Goal: Transaction & Acquisition: Purchase product/service

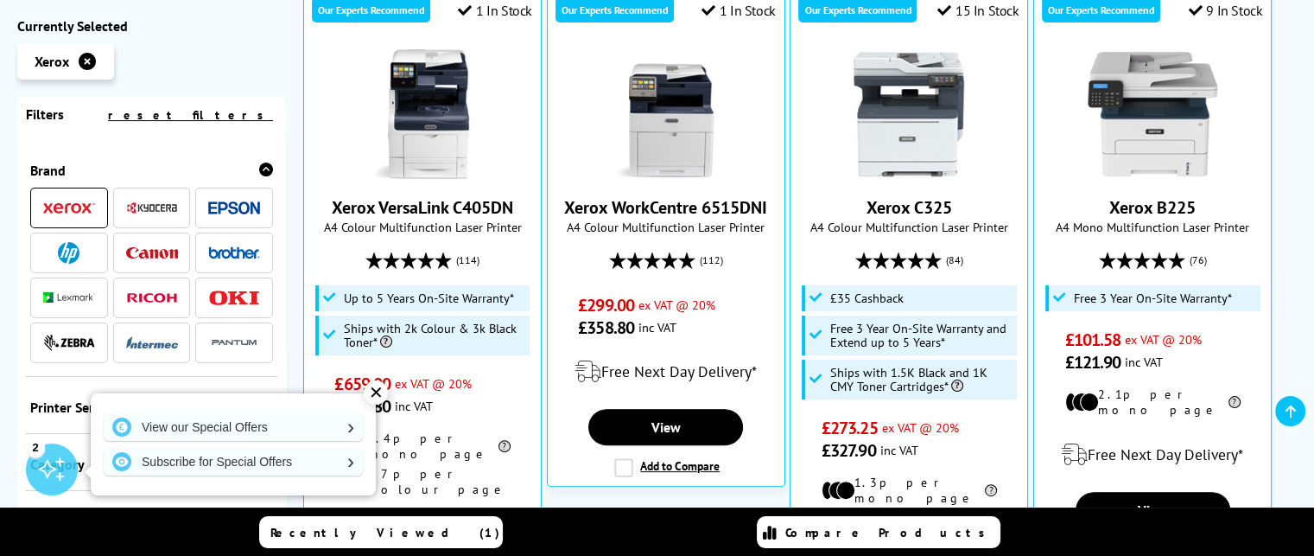
scroll to position [438, 0]
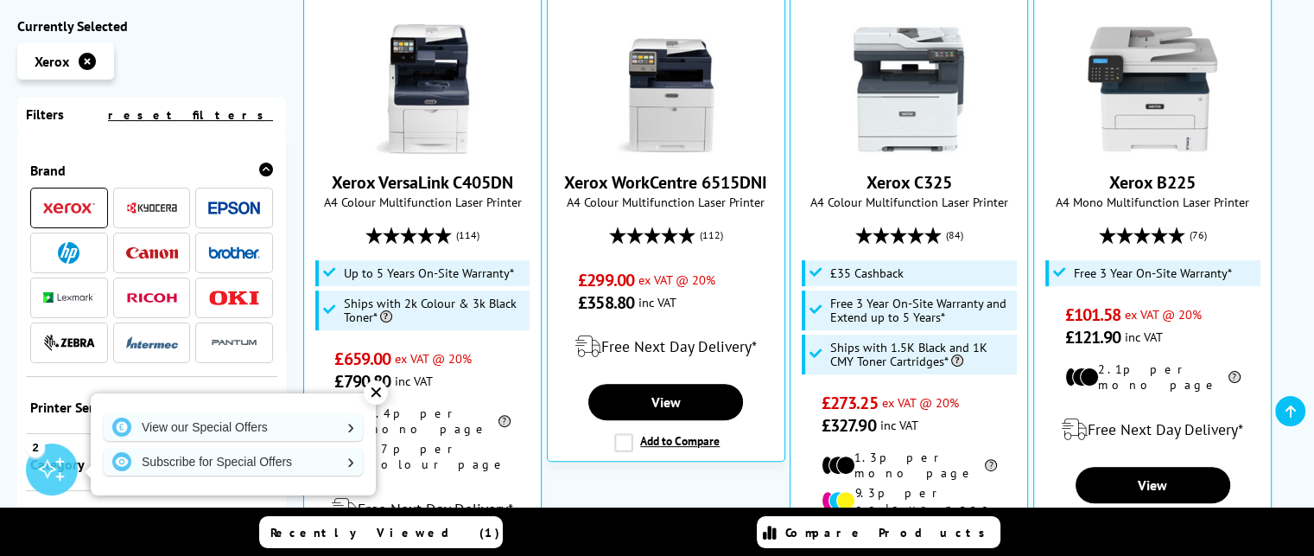
click at [69, 256] on img at bounding box center [69, 253] width 22 height 22
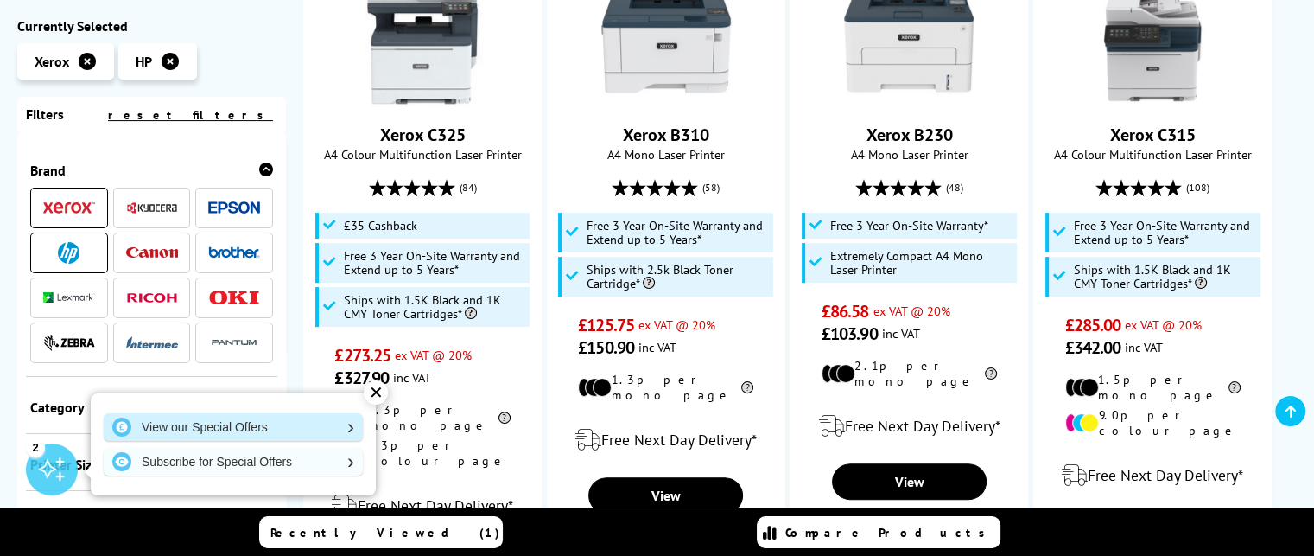
click at [164, 427] on link "View our Special Offers" at bounding box center [233, 427] width 259 height 28
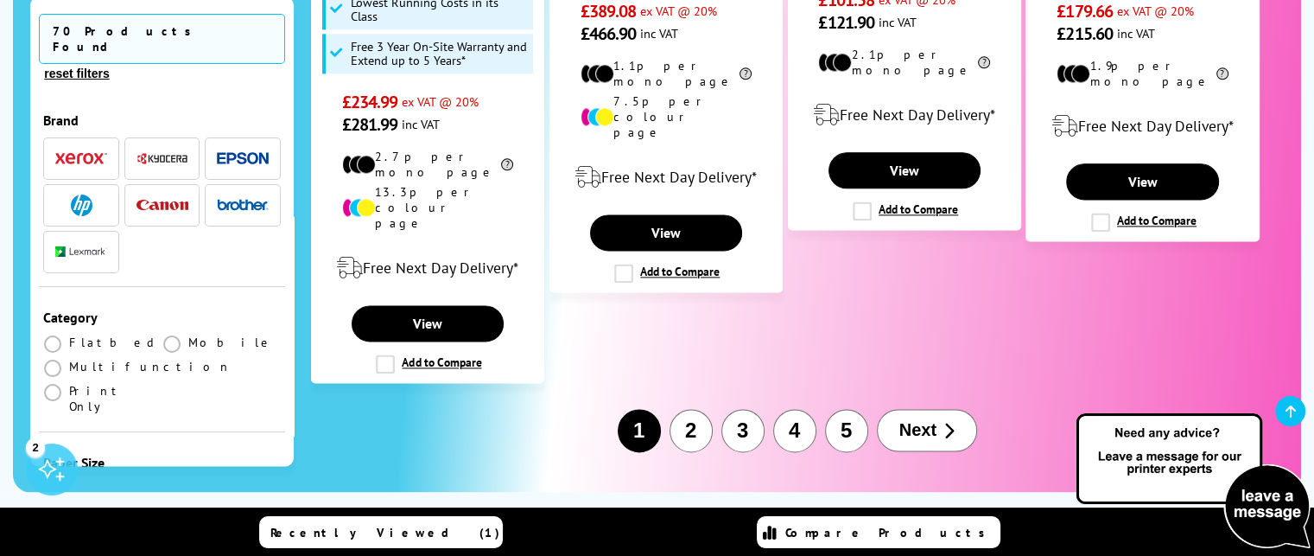
scroll to position [2260, 0]
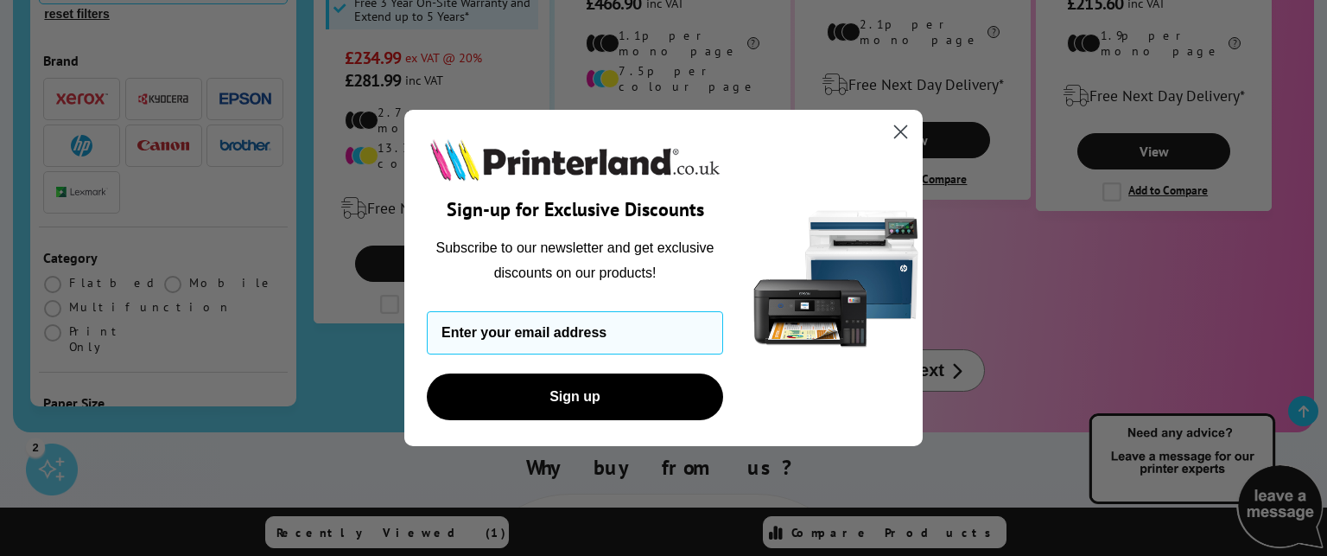
click at [899, 130] on icon "Close dialog" at bounding box center [901, 132] width 12 height 12
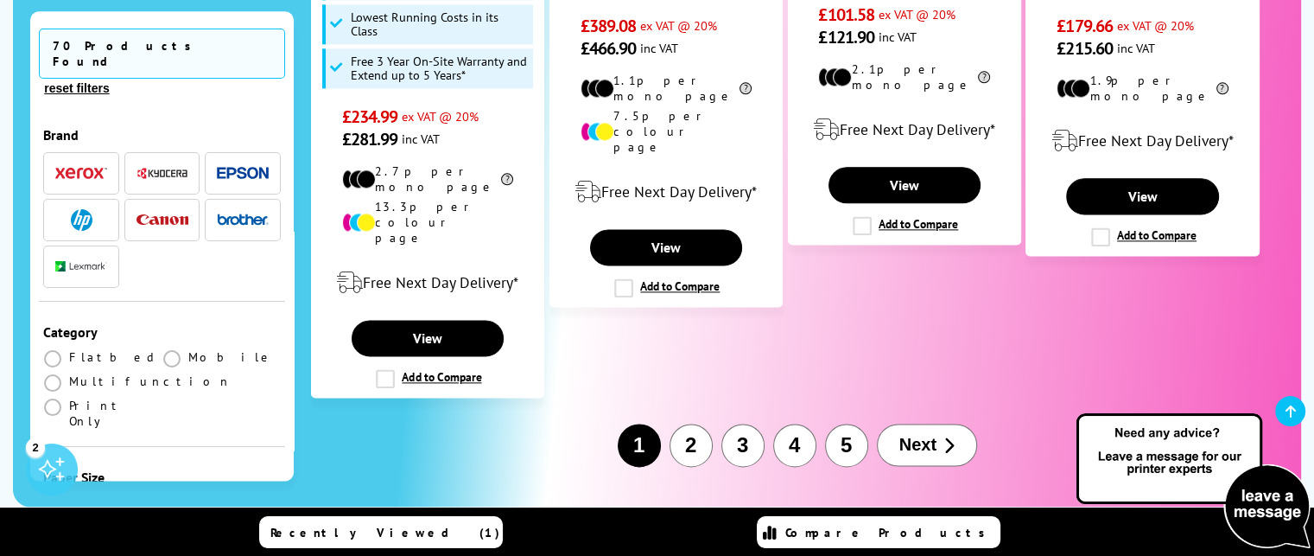
click at [916, 435] on span "Next" at bounding box center [918, 445] width 37 height 20
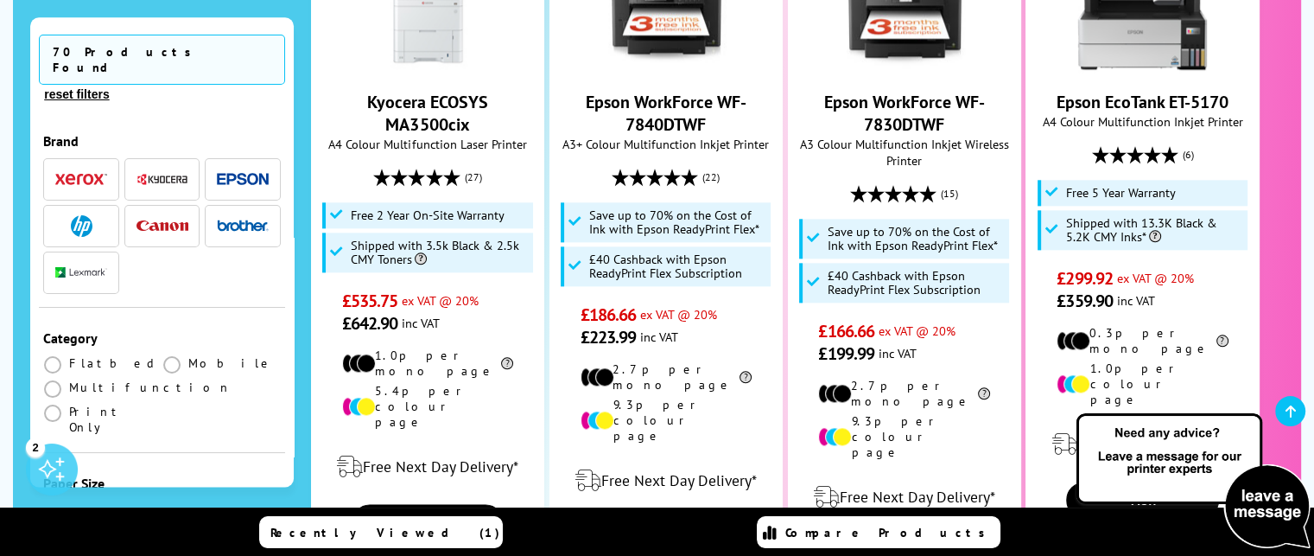
scroll to position [2367, 0]
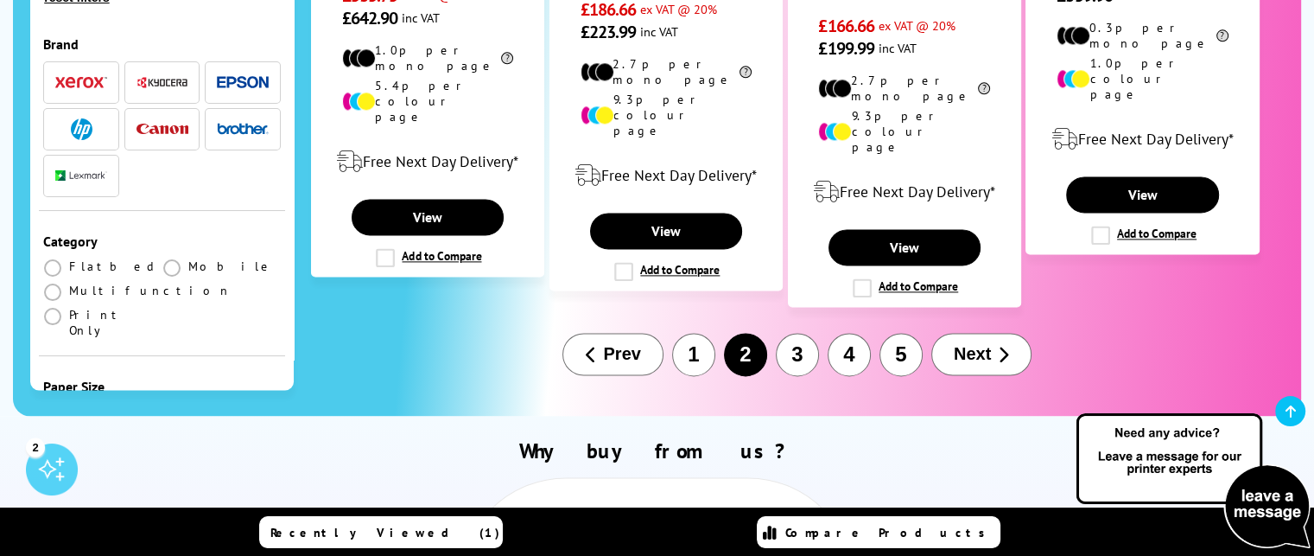
click at [798, 333] on button "3" at bounding box center [797, 354] width 43 height 43
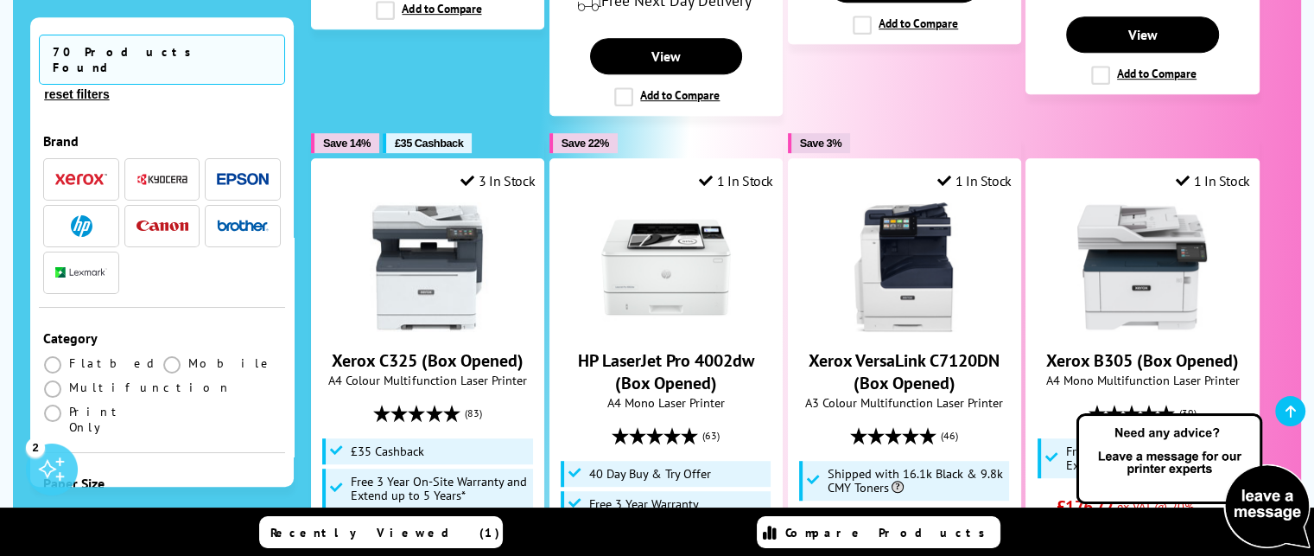
scroll to position [998, 0]
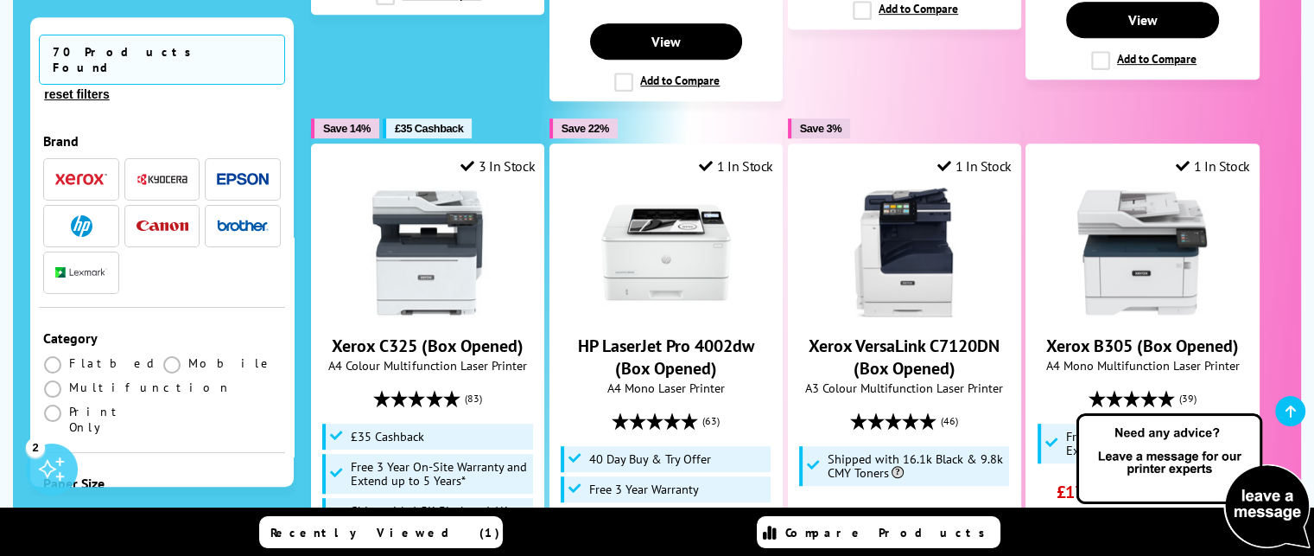
click at [75, 174] on img "button" at bounding box center [81, 180] width 52 height 12
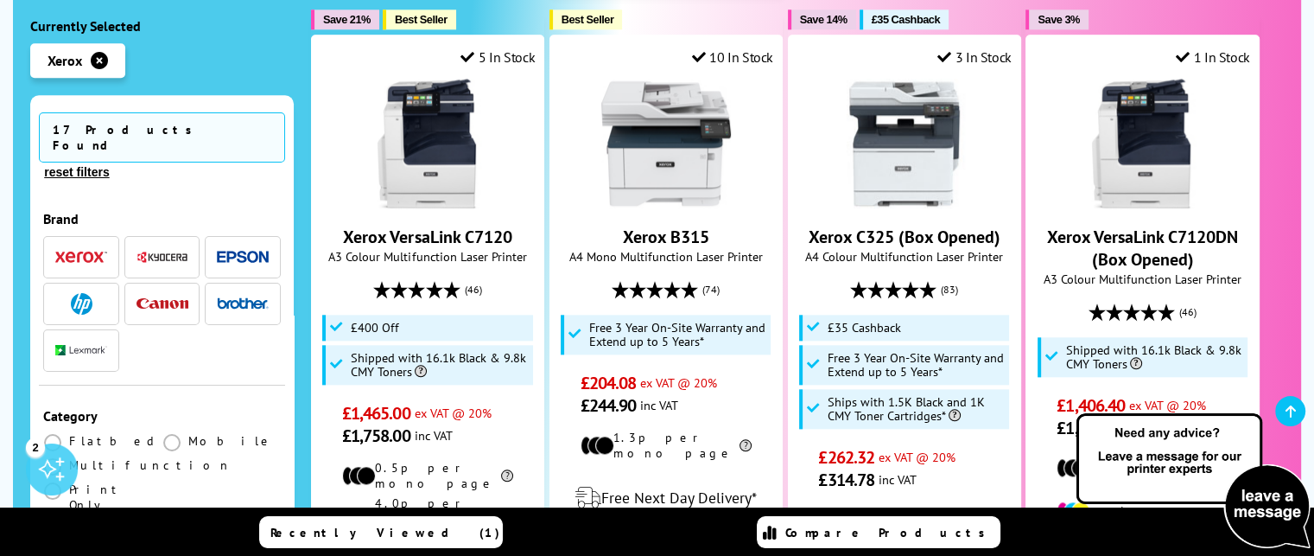
scroll to position [1790, 0]
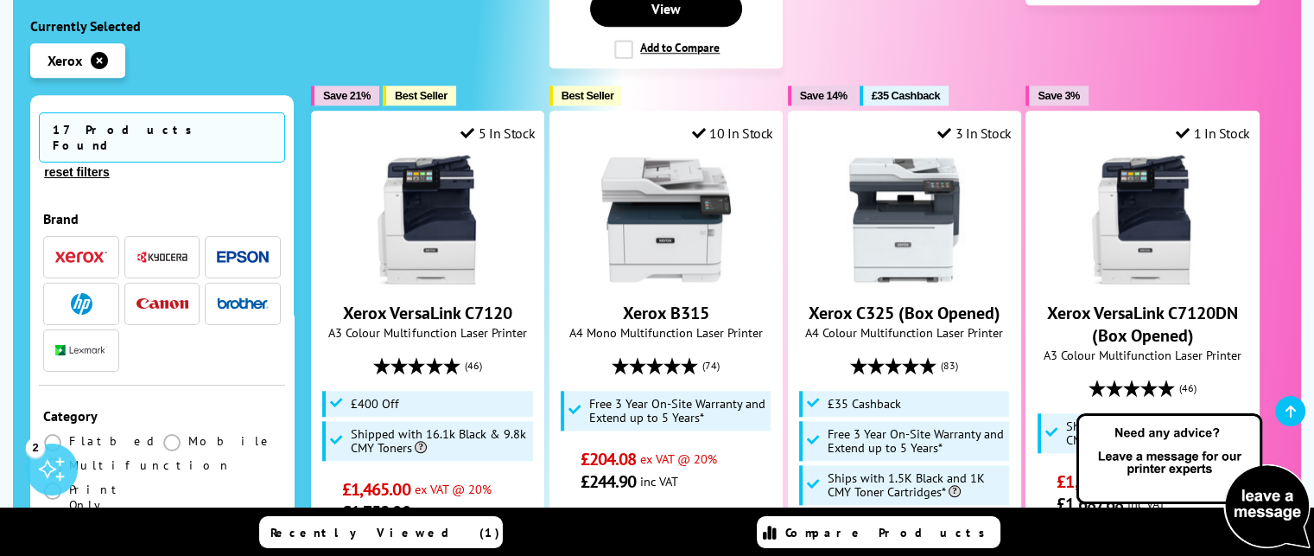
click at [81, 293] on img "button" at bounding box center [82, 304] width 22 height 22
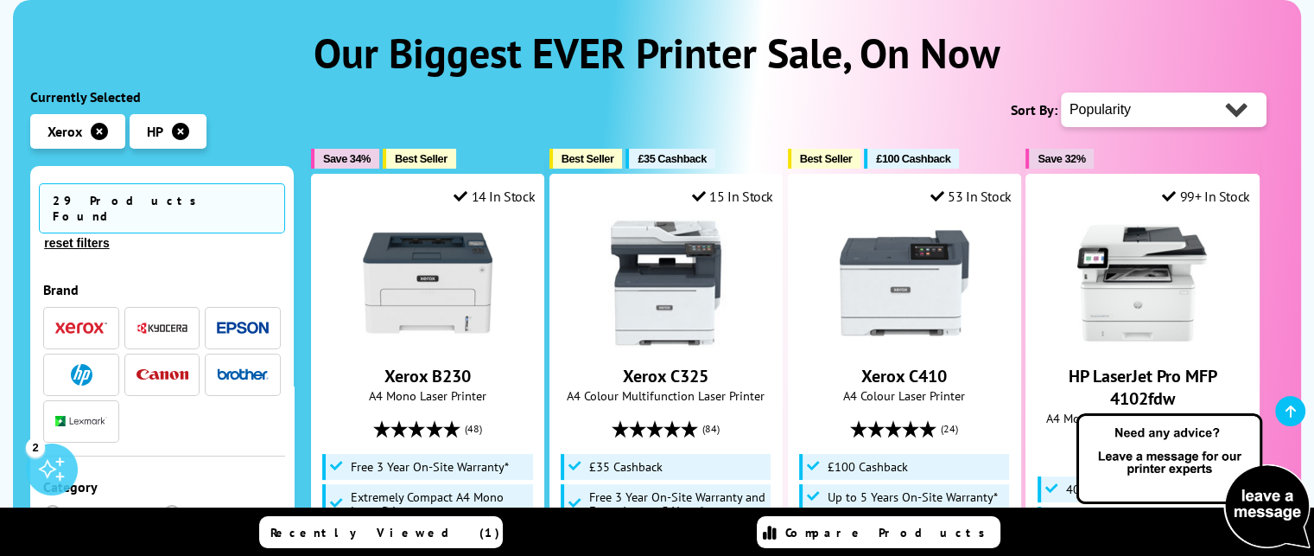
scroll to position [232, 0]
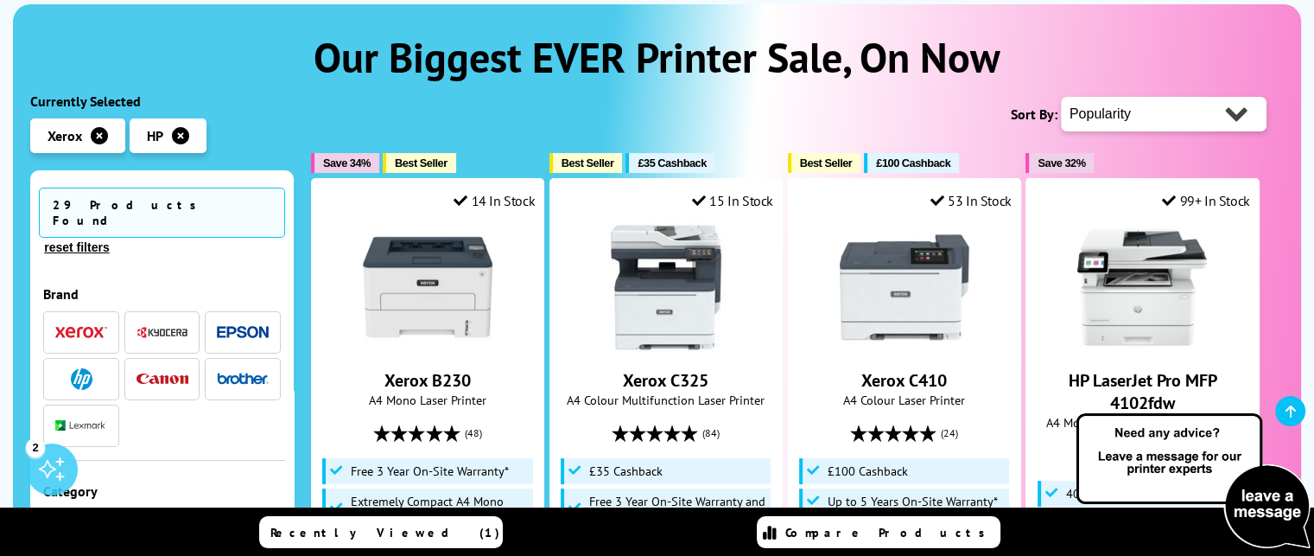
click at [81, 368] on img "button" at bounding box center [82, 379] width 22 height 22
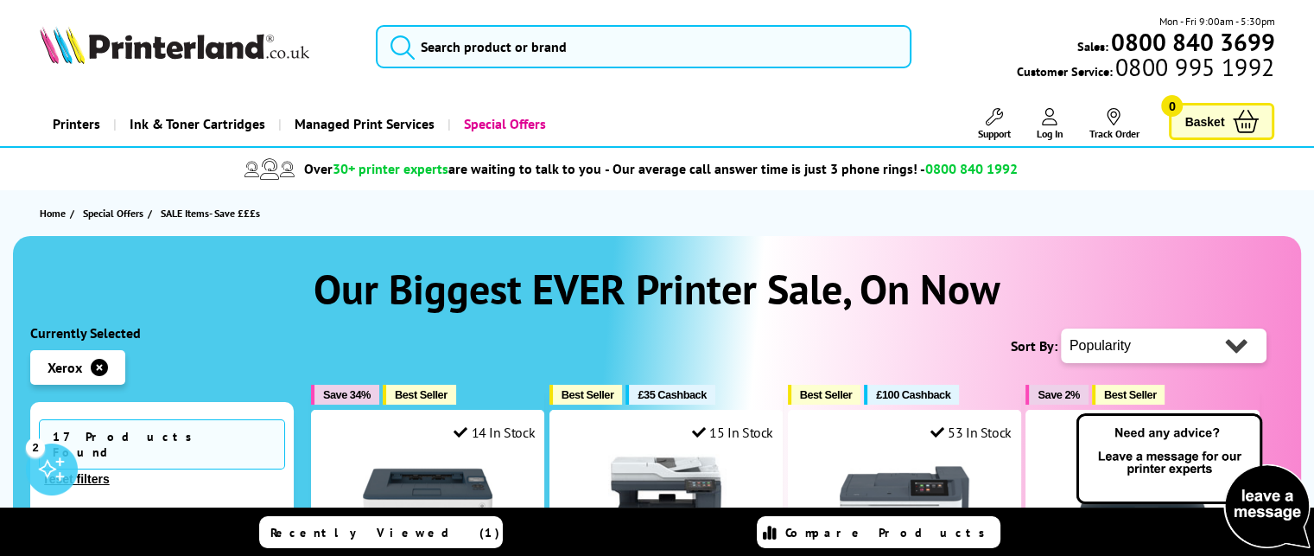
click at [99, 368] on icon "button" at bounding box center [99, 367] width 17 height 17
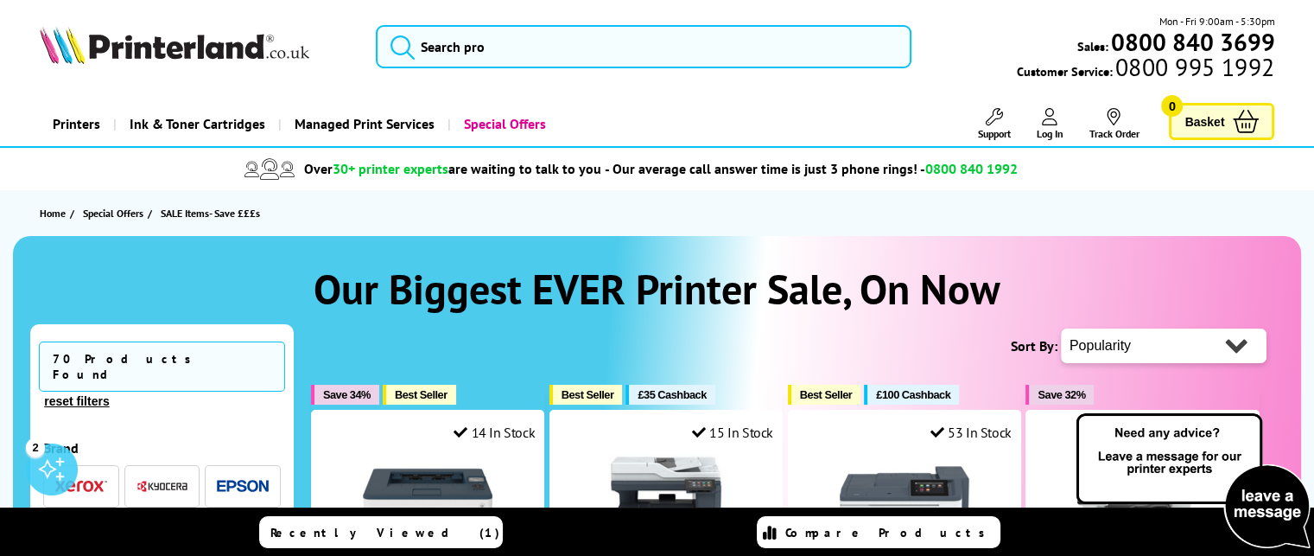
click at [86, 512] on li at bounding box center [81, 533] width 76 height 42
click at [86, 522] on img "button" at bounding box center [82, 533] width 22 height 22
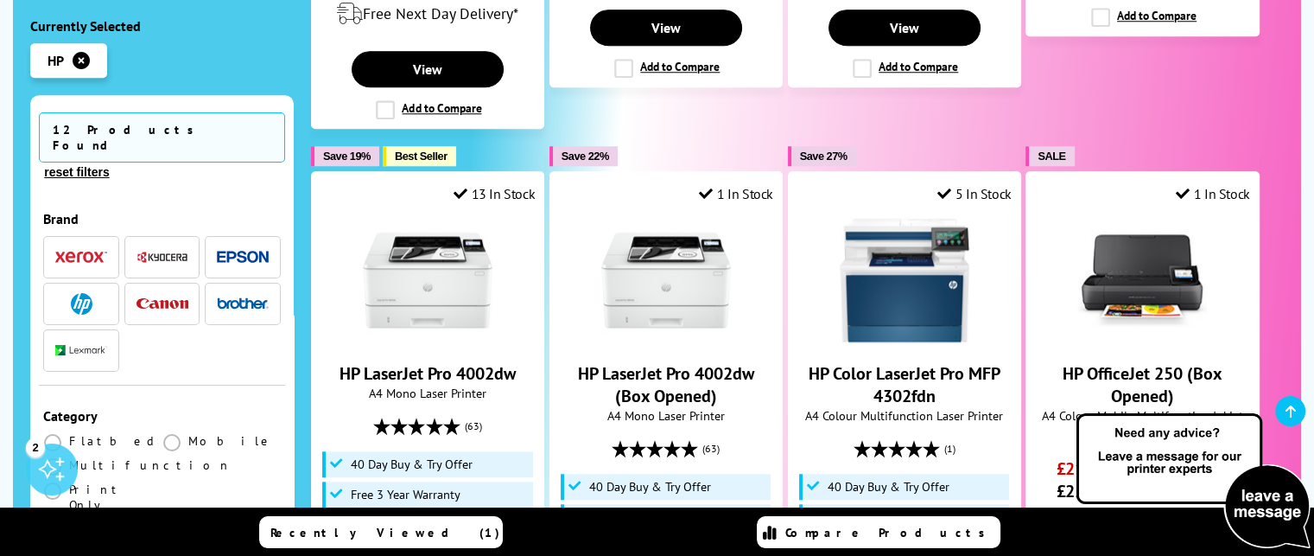
scroll to position [1662, 0]
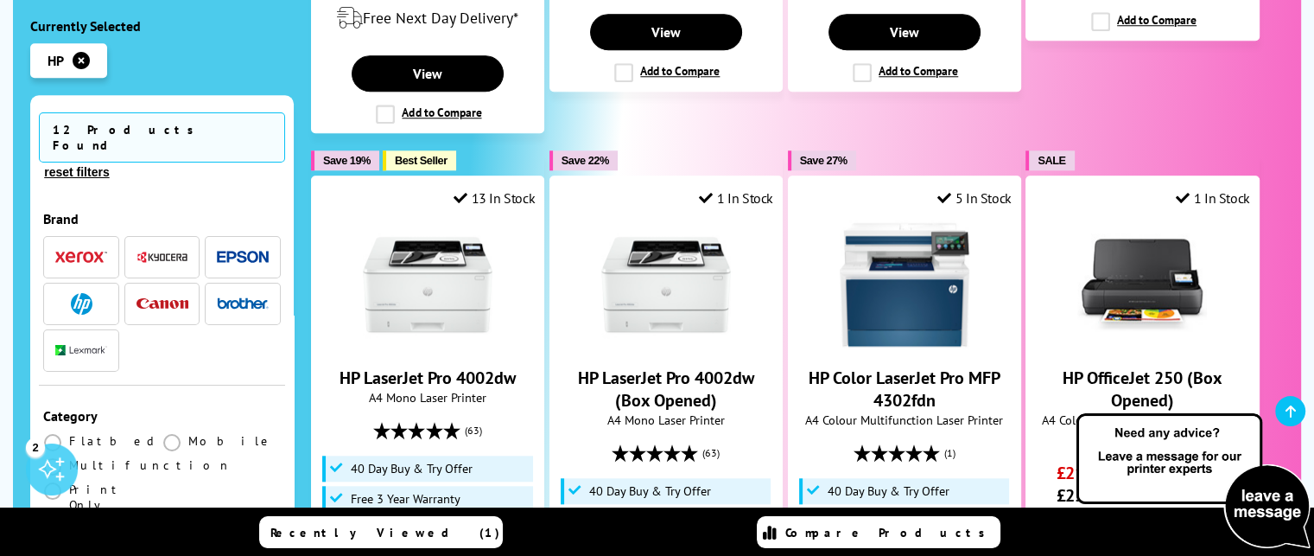
click at [161, 298] on img "button" at bounding box center [163, 303] width 52 height 11
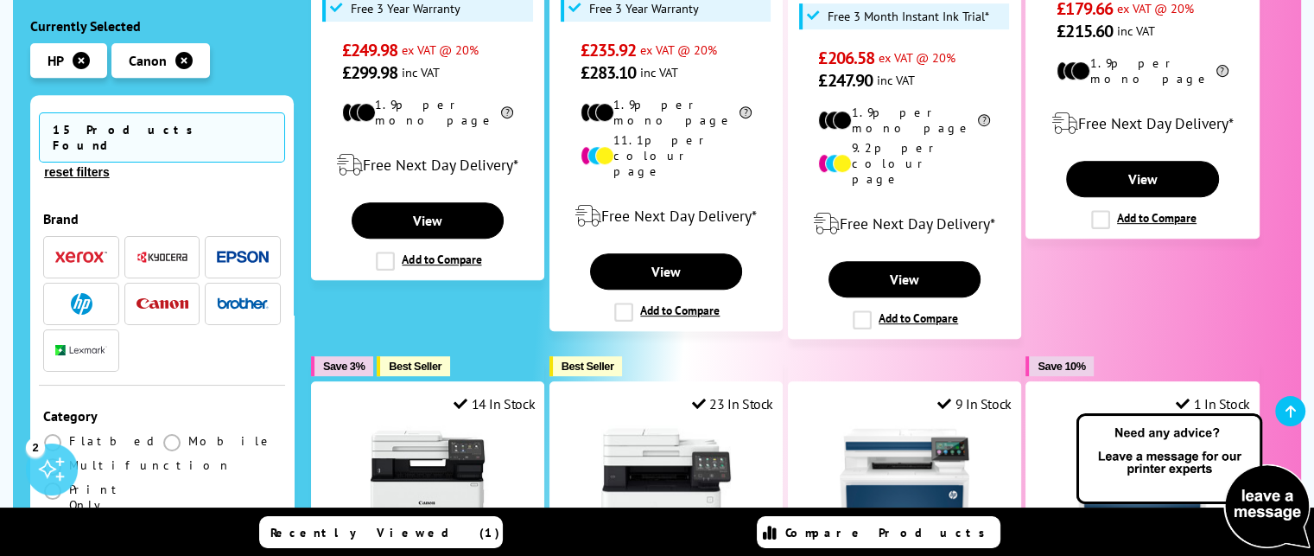
scroll to position [742, 0]
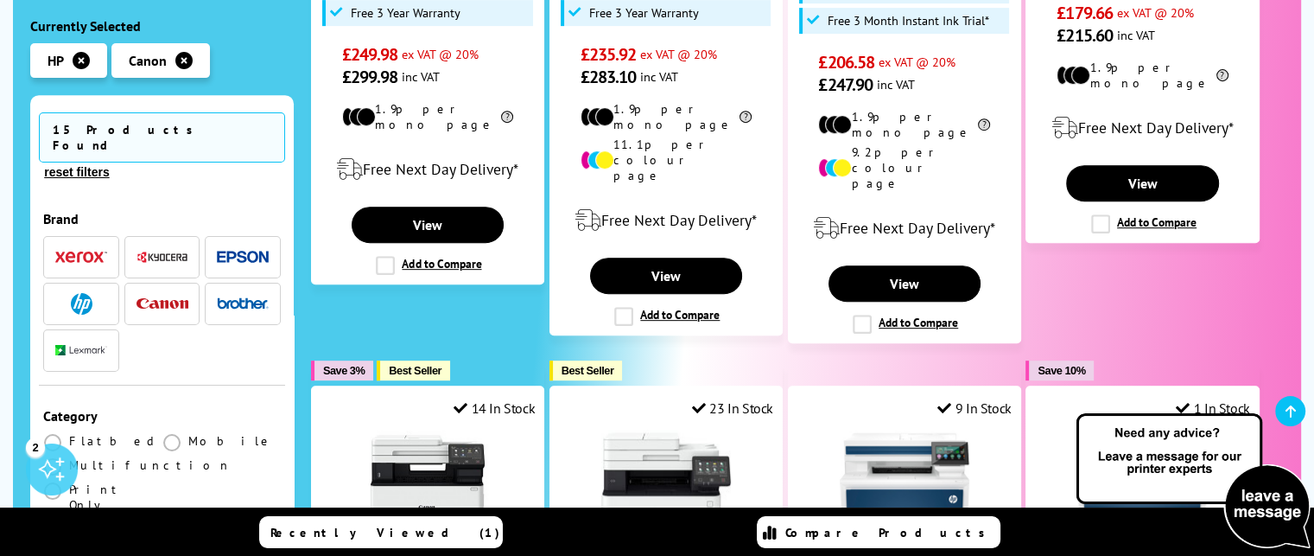
click at [82, 59] on icon "button" at bounding box center [81, 60] width 17 height 17
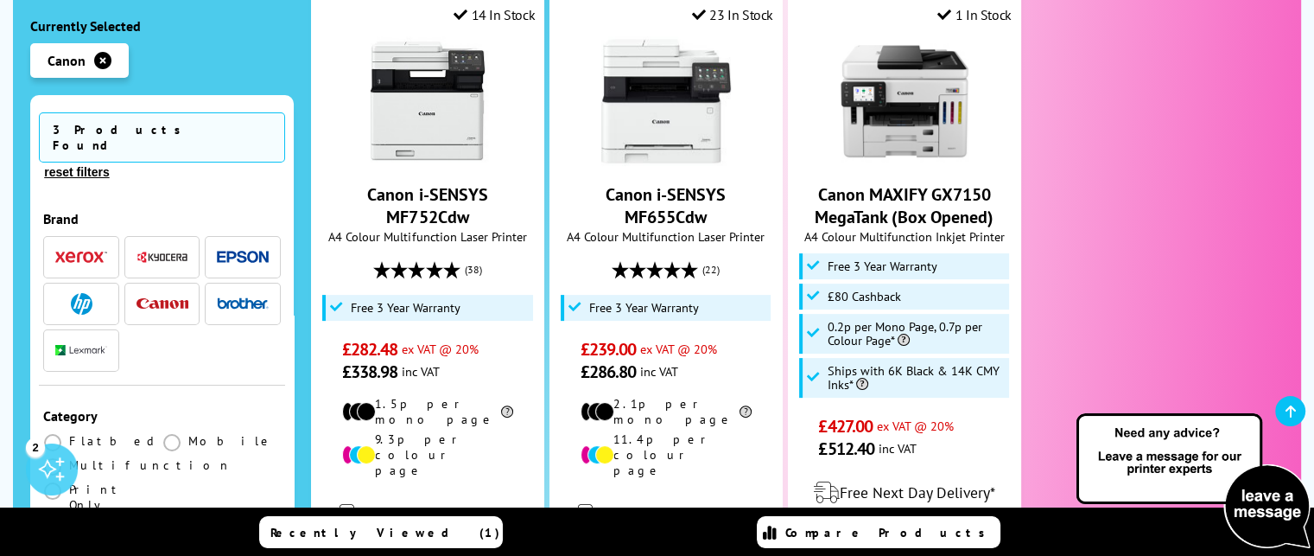
scroll to position [415, 0]
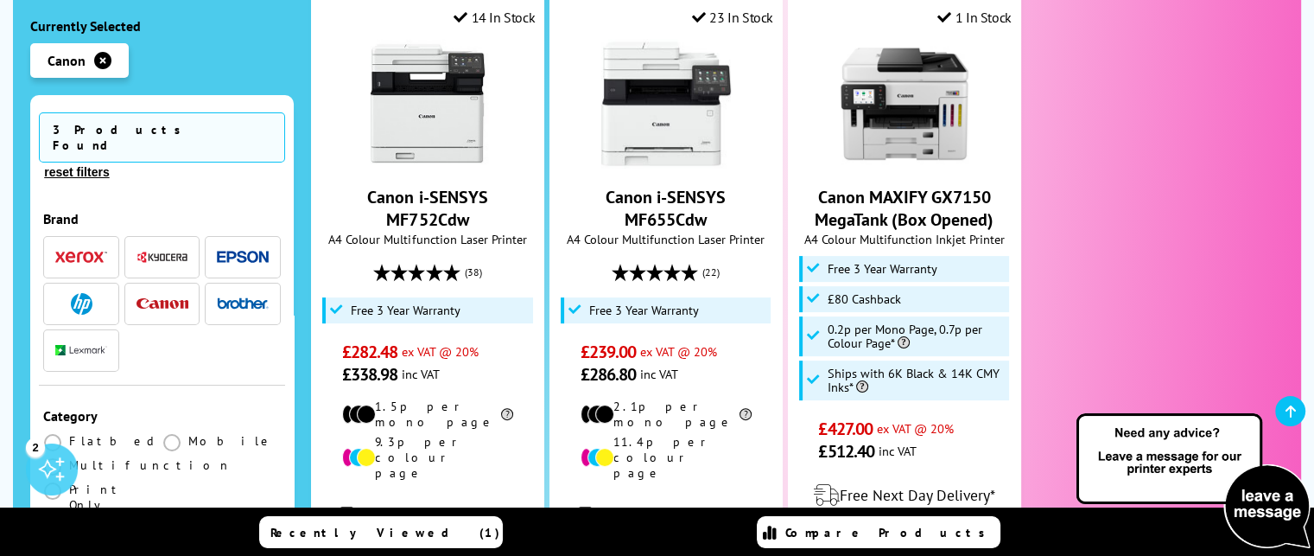
click at [236, 297] on img "button" at bounding box center [243, 303] width 52 height 12
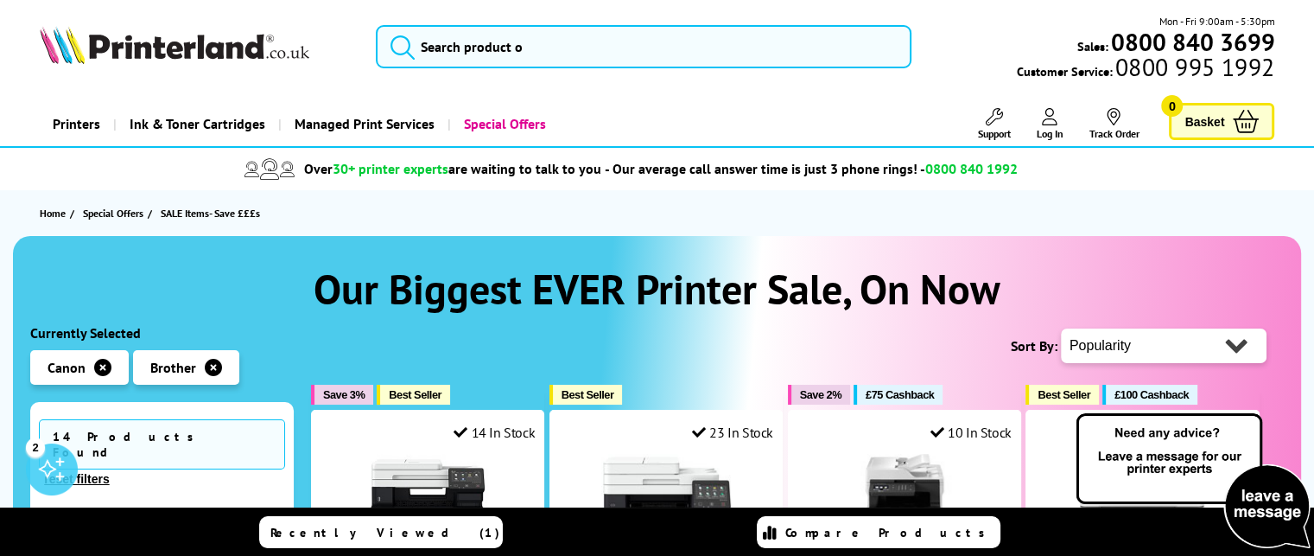
click at [101, 367] on icon "button" at bounding box center [102, 367] width 17 height 17
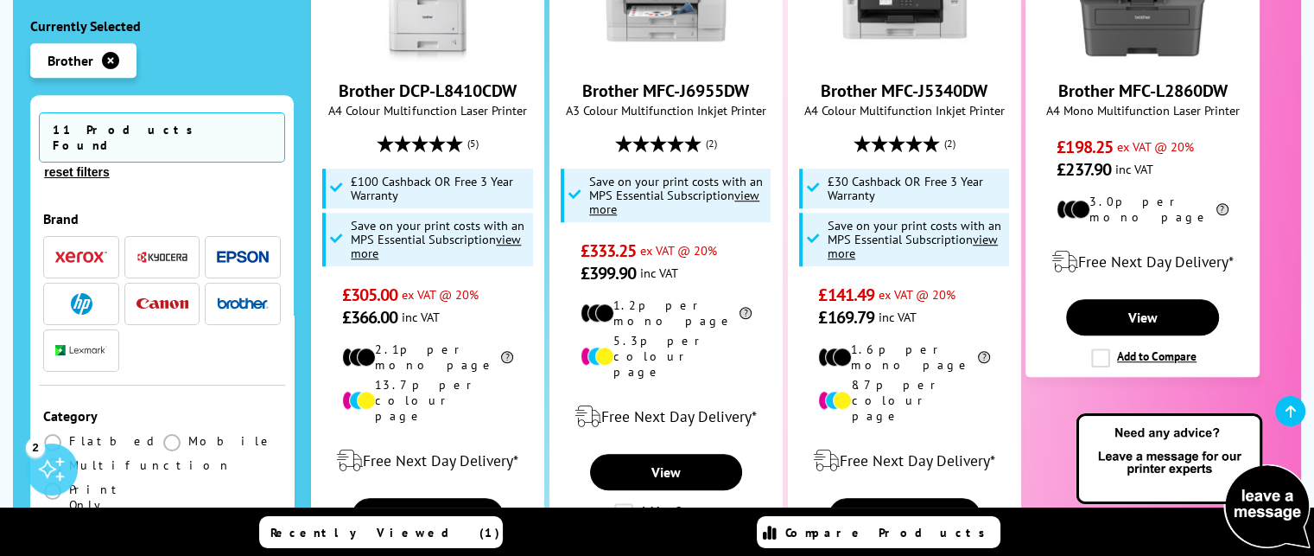
scroll to position [1245, 0]
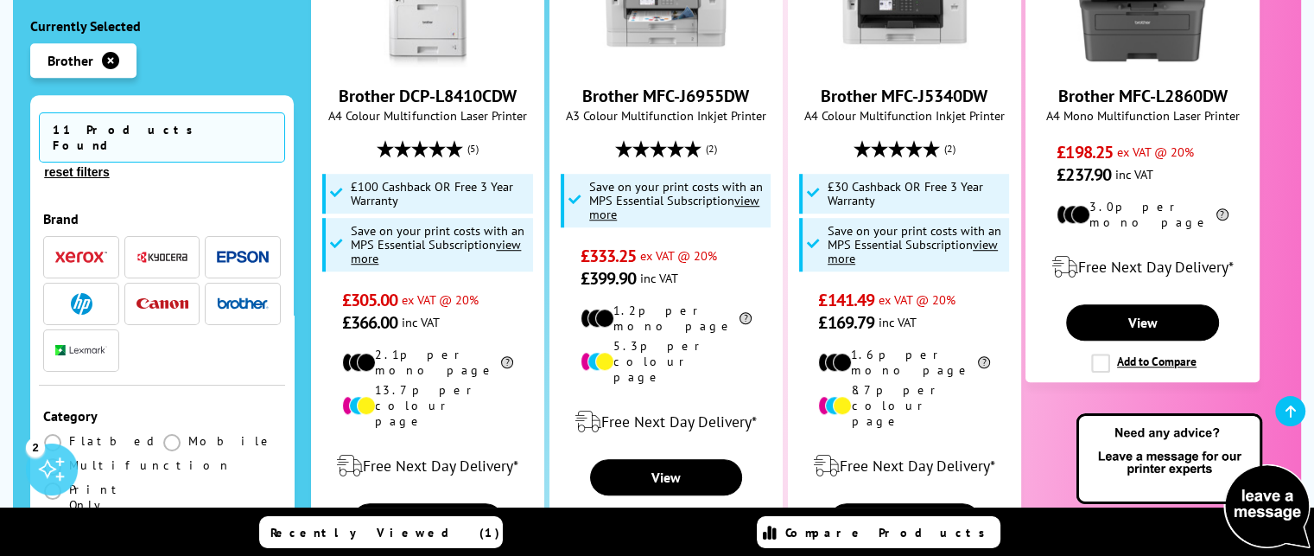
click at [149, 251] on img "button" at bounding box center [163, 257] width 52 height 13
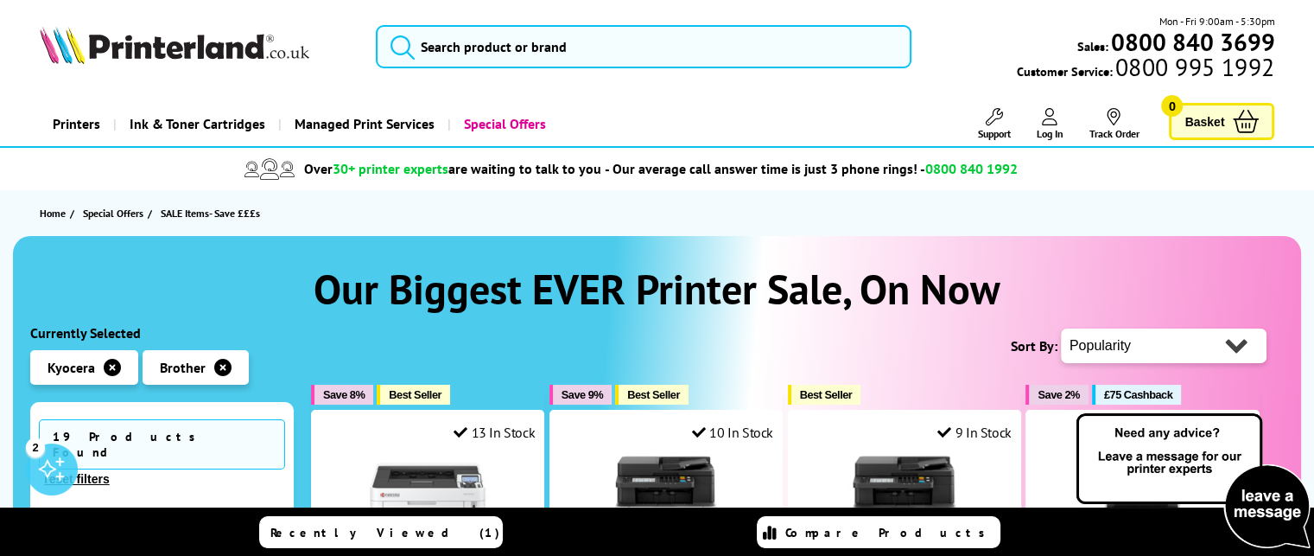
click at [220, 365] on icon "button" at bounding box center [222, 367] width 17 height 17
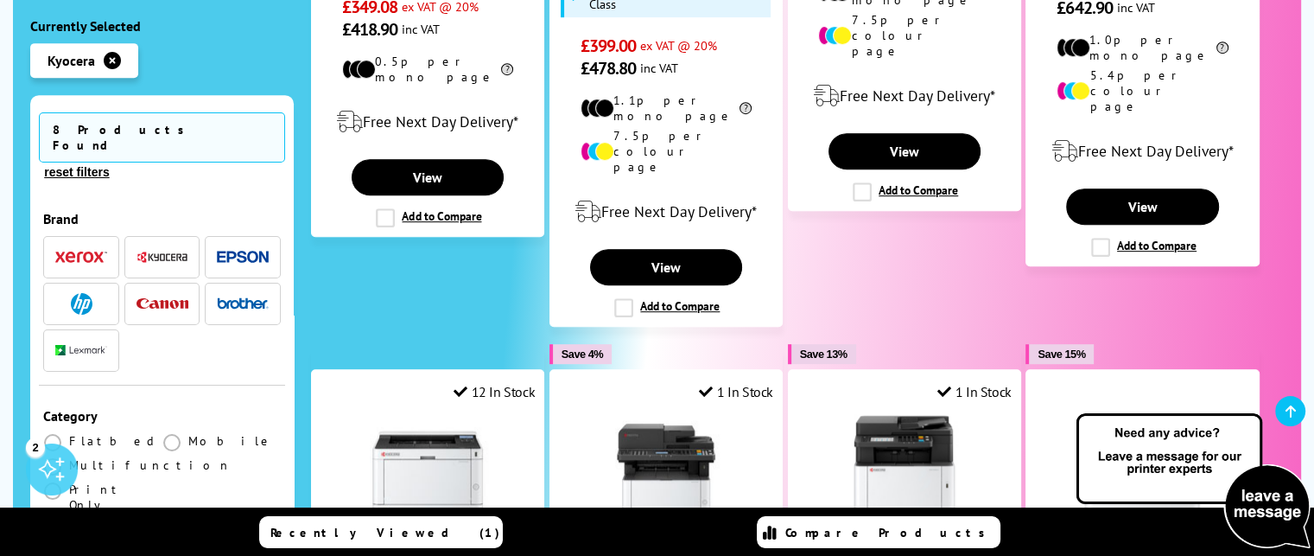
scroll to position [843, 0]
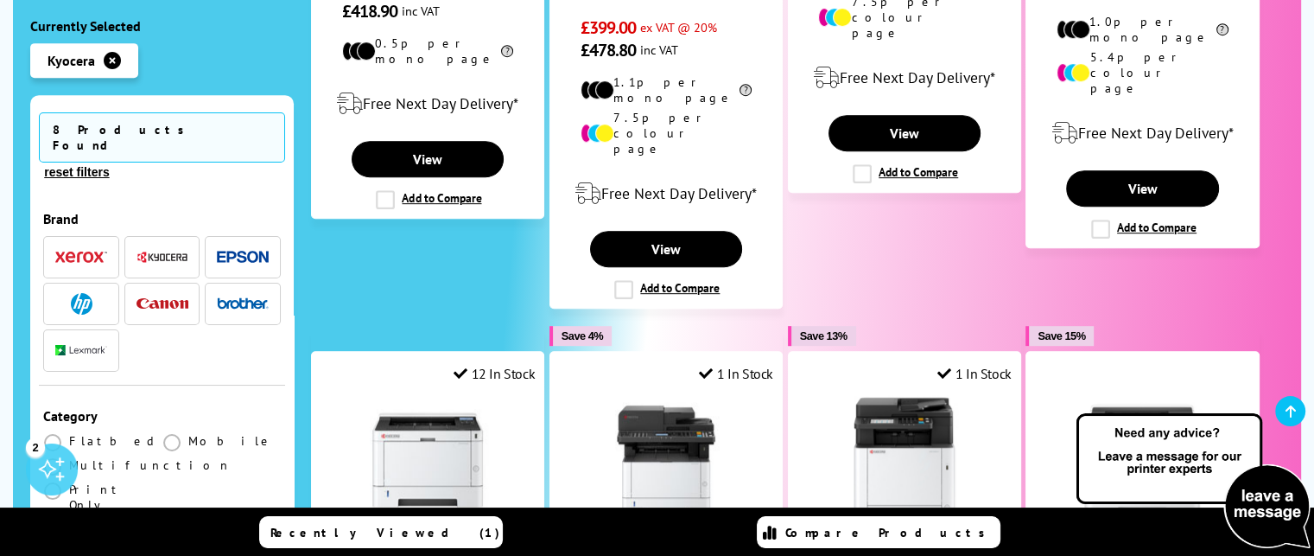
click at [160, 298] on img "button" at bounding box center [163, 303] width 52 height 11
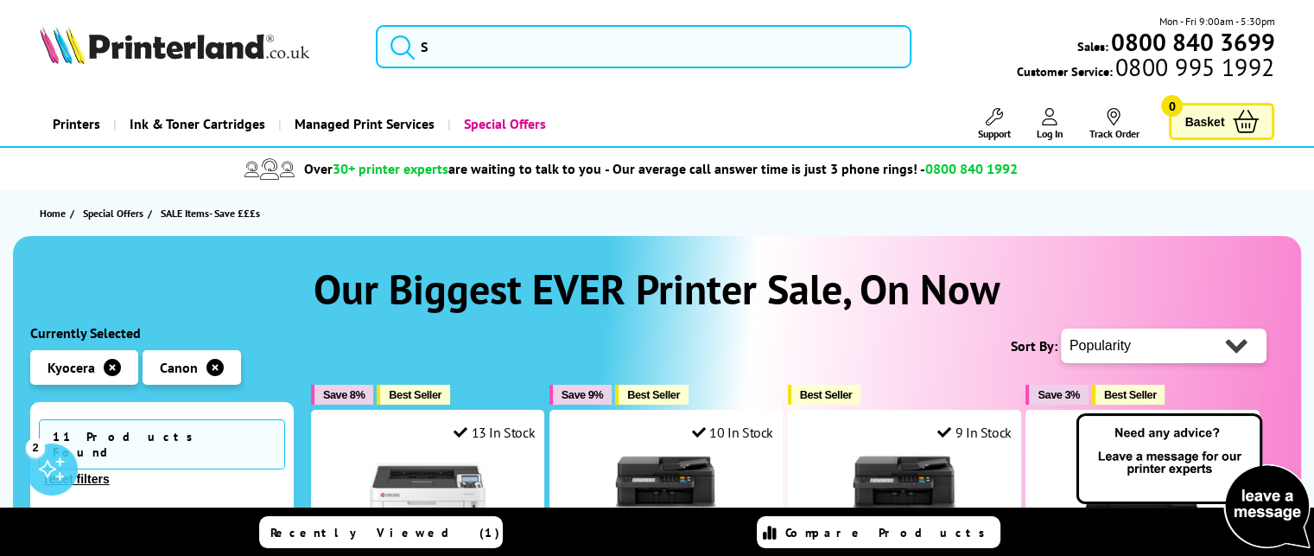
click at [111, 367] on icon "button" at bounding box center [112, 367] width 17 height 17
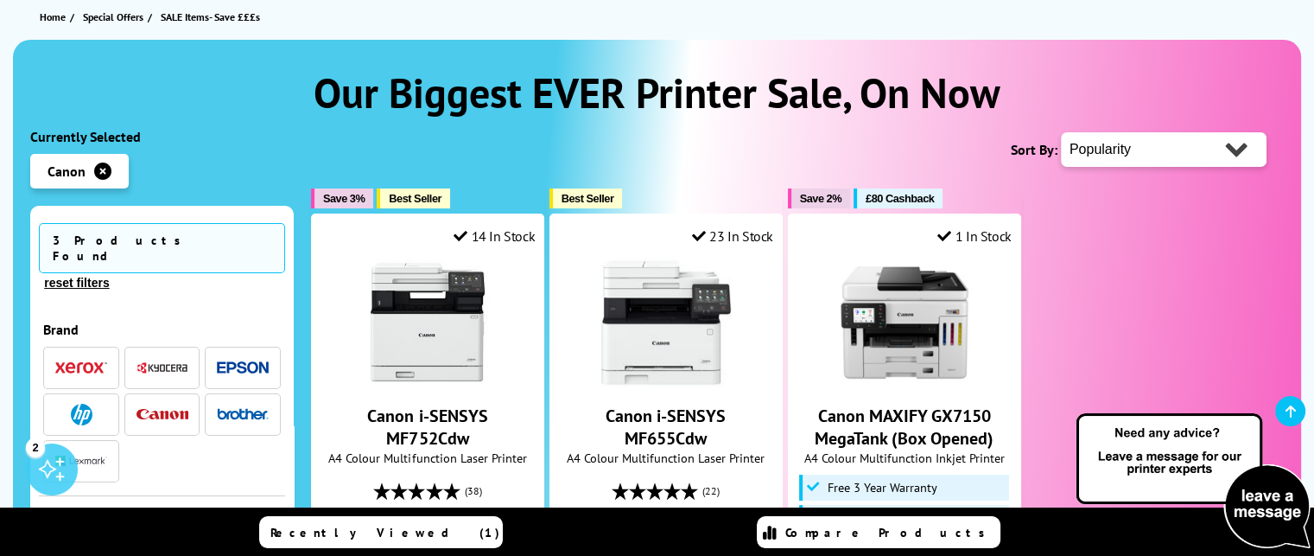
scroll to position [201, 0]
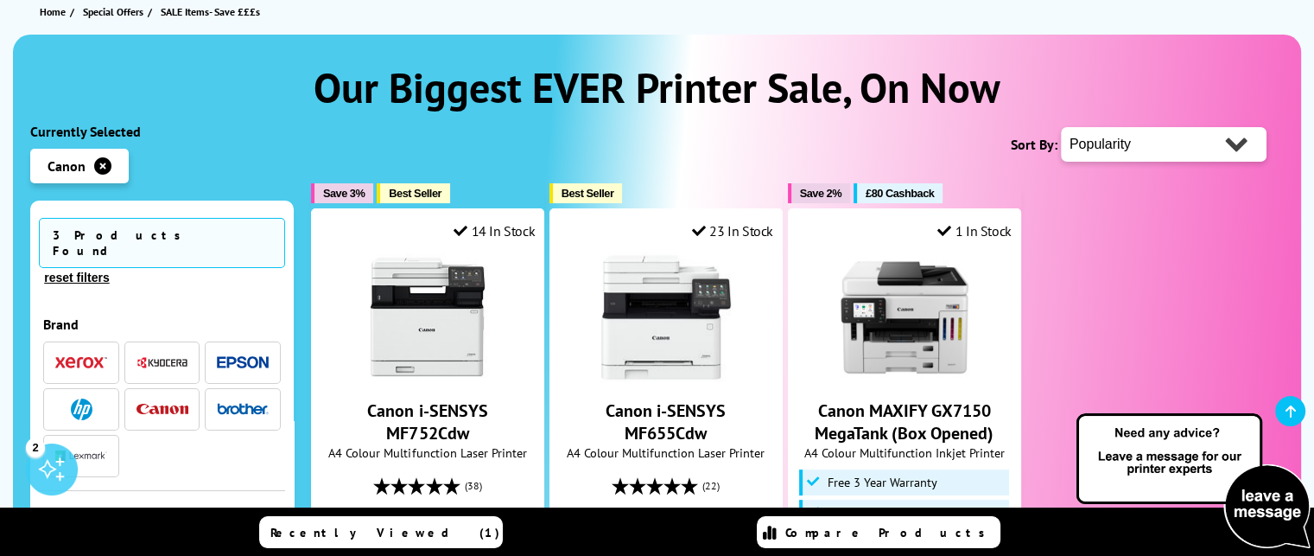
click at [1236, 143] on select "Popularity Rating Price - Low to High Price - High to Low Running Costs - Low t…" at bounding box center [1164, 144] width 206 height 35
select select "Size"
click at [1061, 127] on select "Popularity Rating Price - Low to High Price - High to Low Running Costs - Low t…" at bounding box center [1164, 144] width 206 height 35
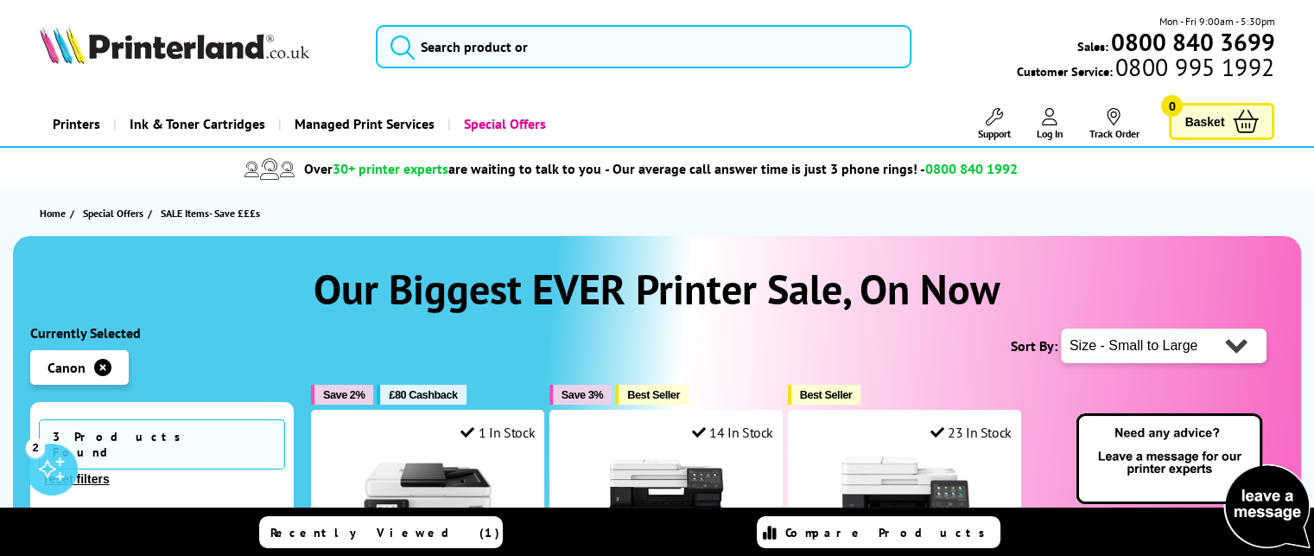
click at [114, 471] on button "reset filters" at bounding box center [76, 479] width 75 height 16
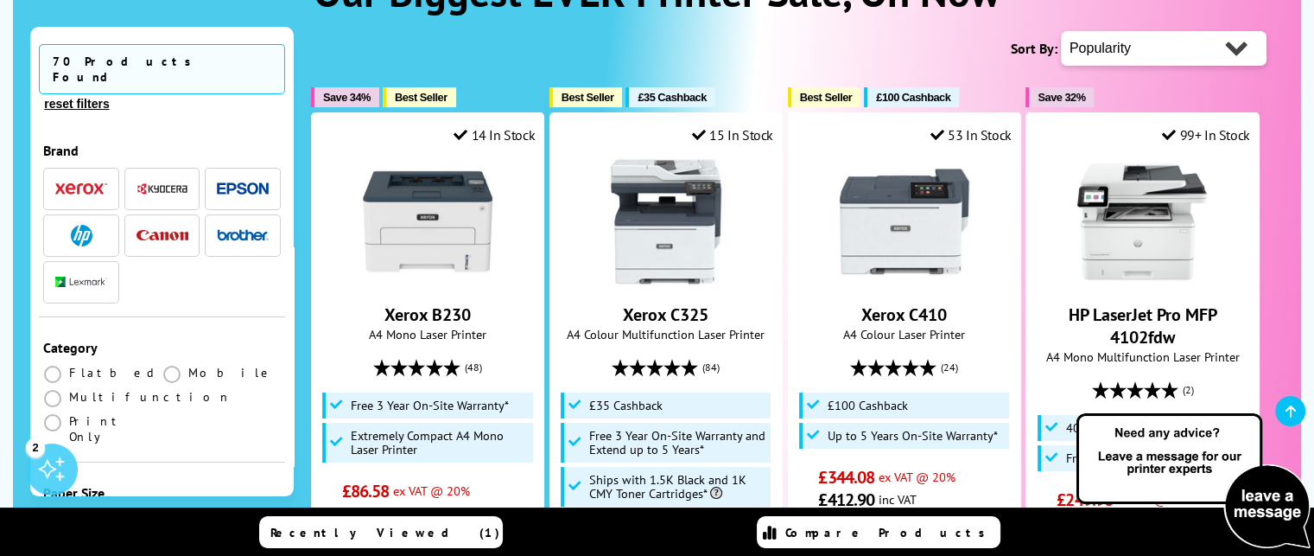
scroll to position [311, 0]
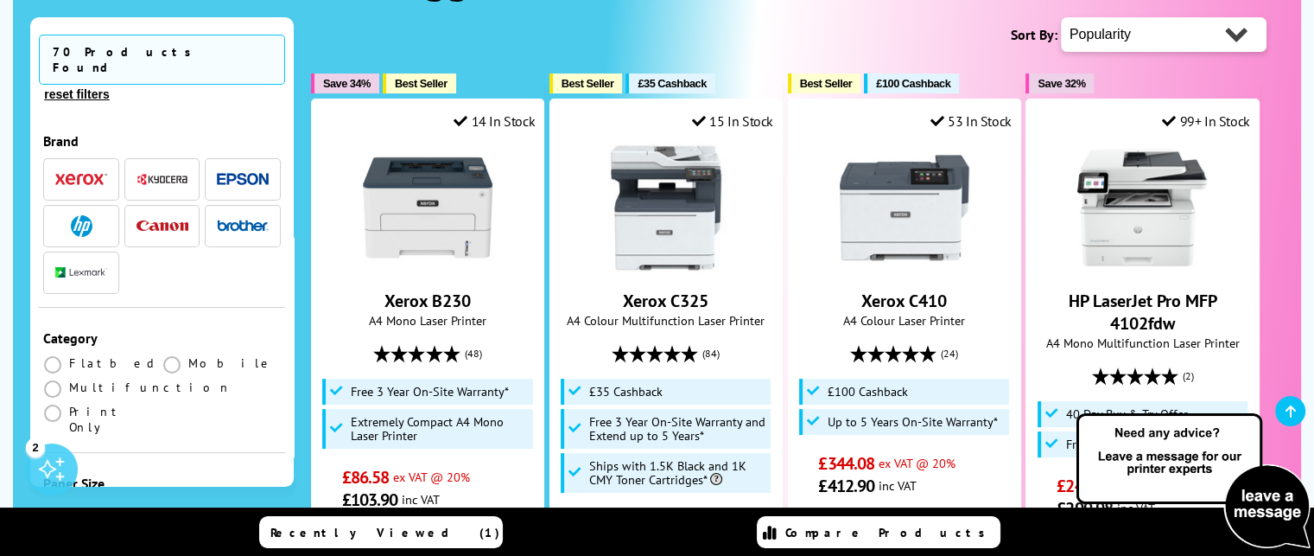
click at [238, 219] on img "button" at bounding box center [243, 225] width 52 height 12
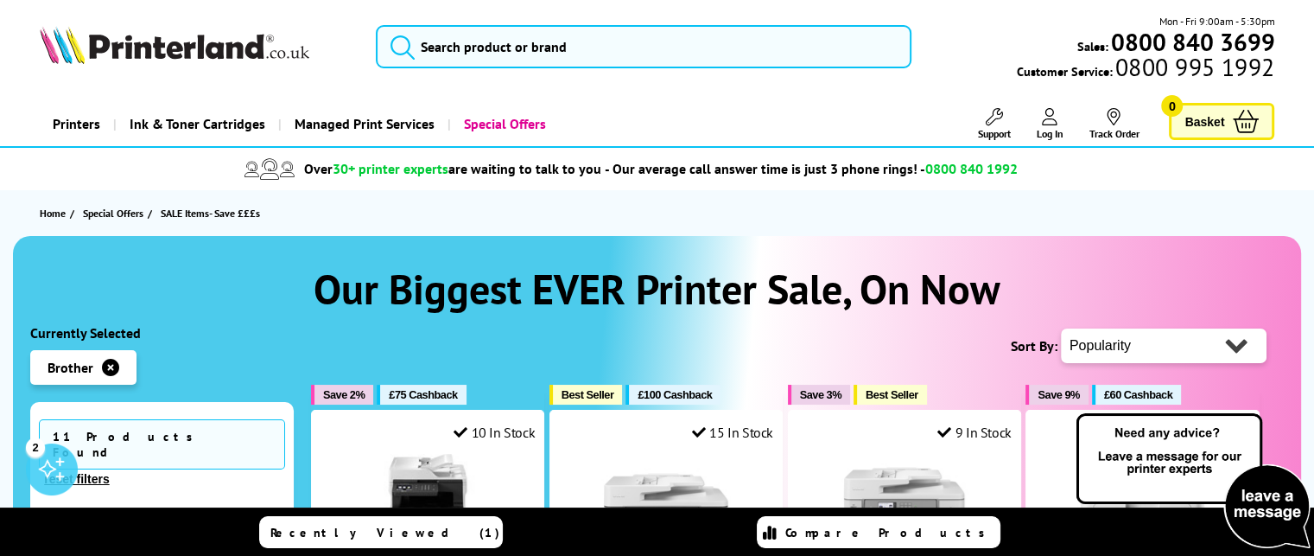
click at [1237, 346] on select "Popularity Rating Price - Low to High Price - High to Low Running Costs - Low t…" at bounding box center [1164, 345] width 206 height 35
select select "Price Ascending"
click at [1061, 328] on select "Popularity Rating Price - Low to High Price - High to Low Running Costs - Low t…" at bounding box center [1164, 345] width 206 height 35
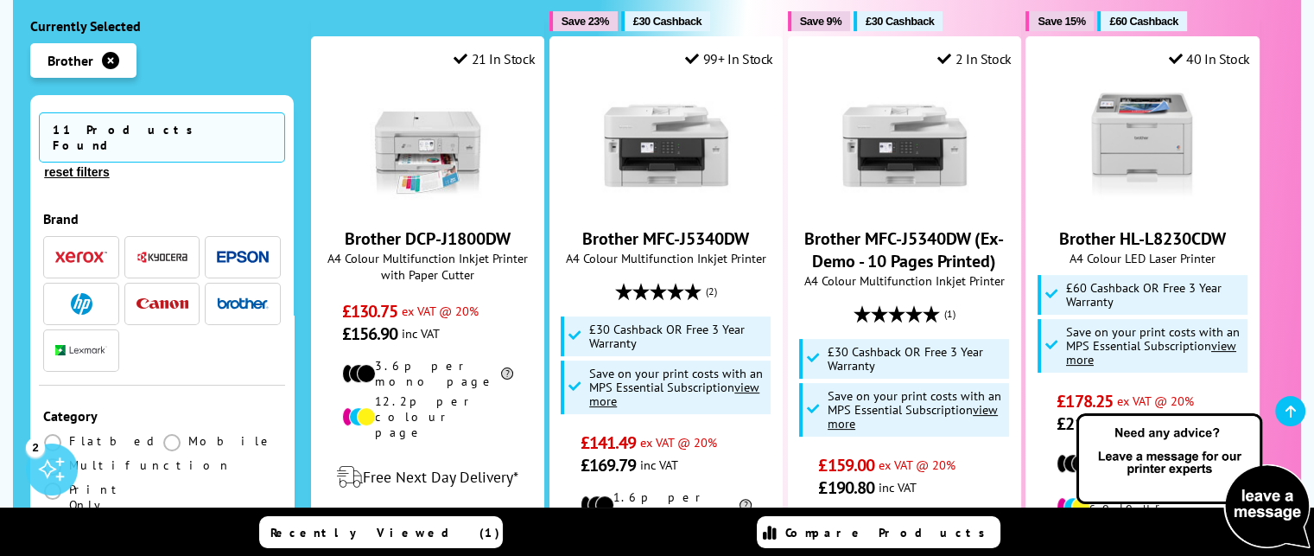
scroll to position [384, 0]
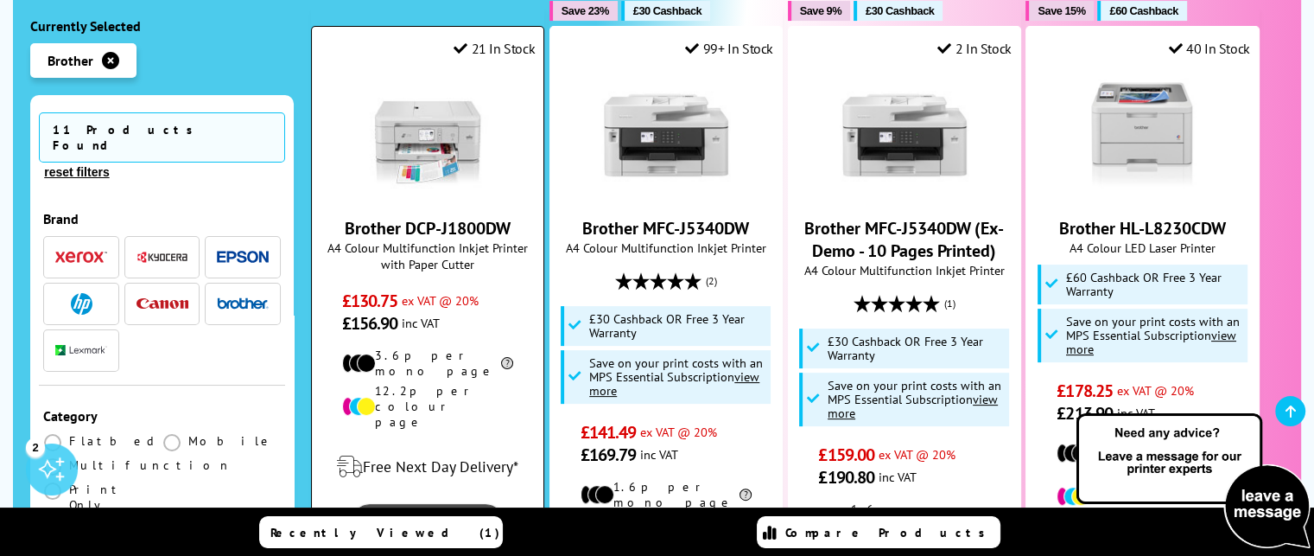
click at [442, 504] on link "View" at bounding box center [428, 522] width 152 height 36
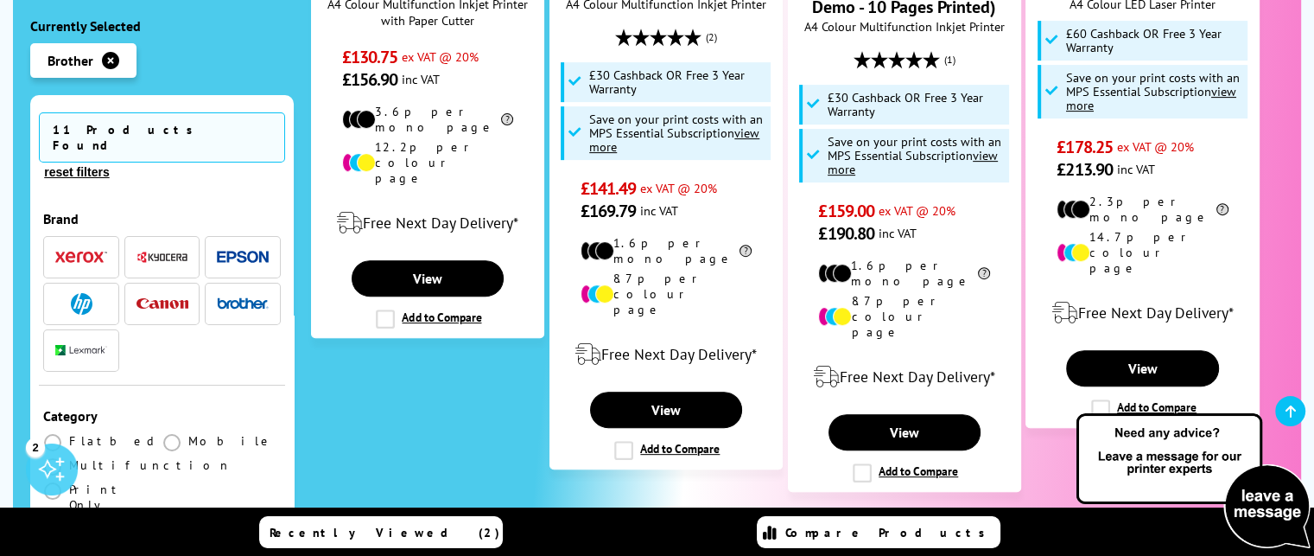
scroll to position [632, 0]
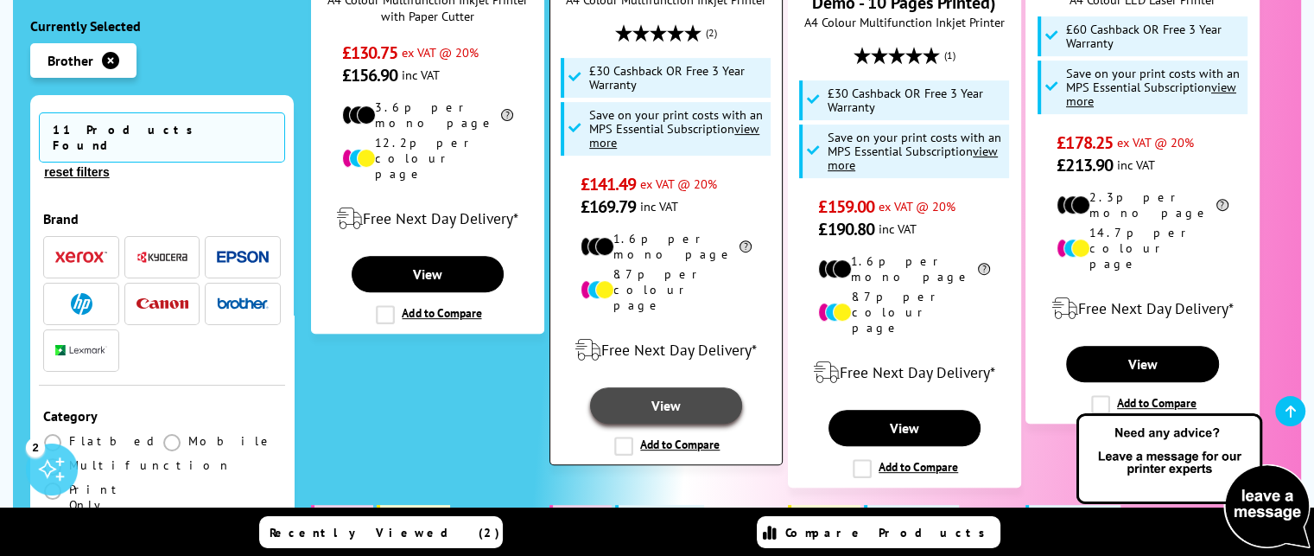
click at [671, 387] on link "View" at bounding box center [666, 405] width 152 height 36
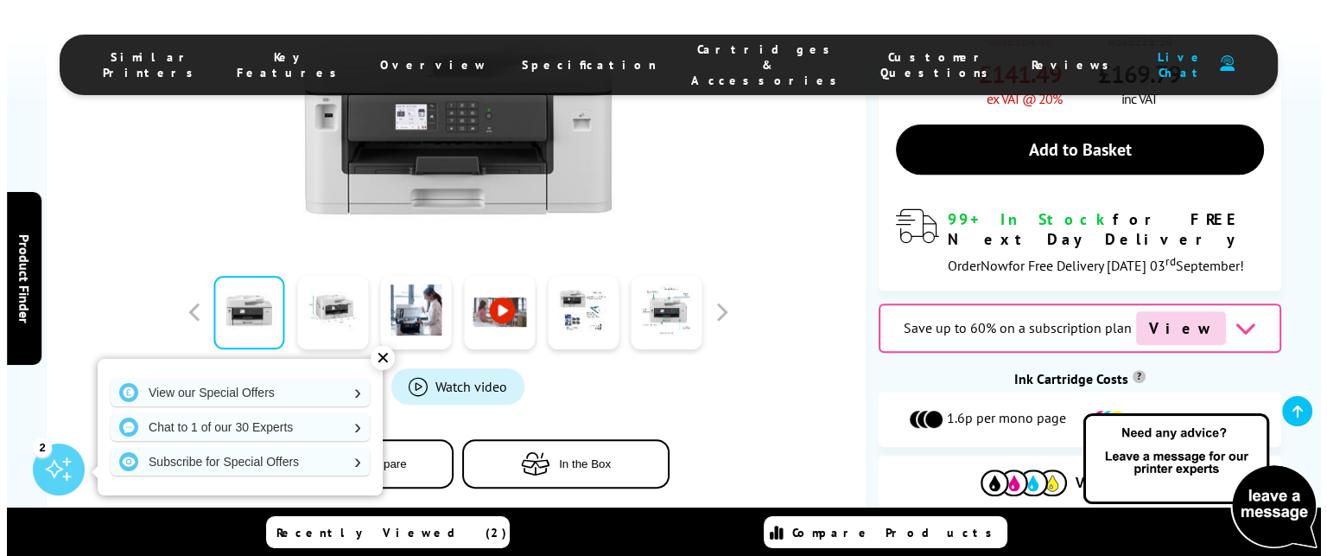
scroll to position [690, 0]
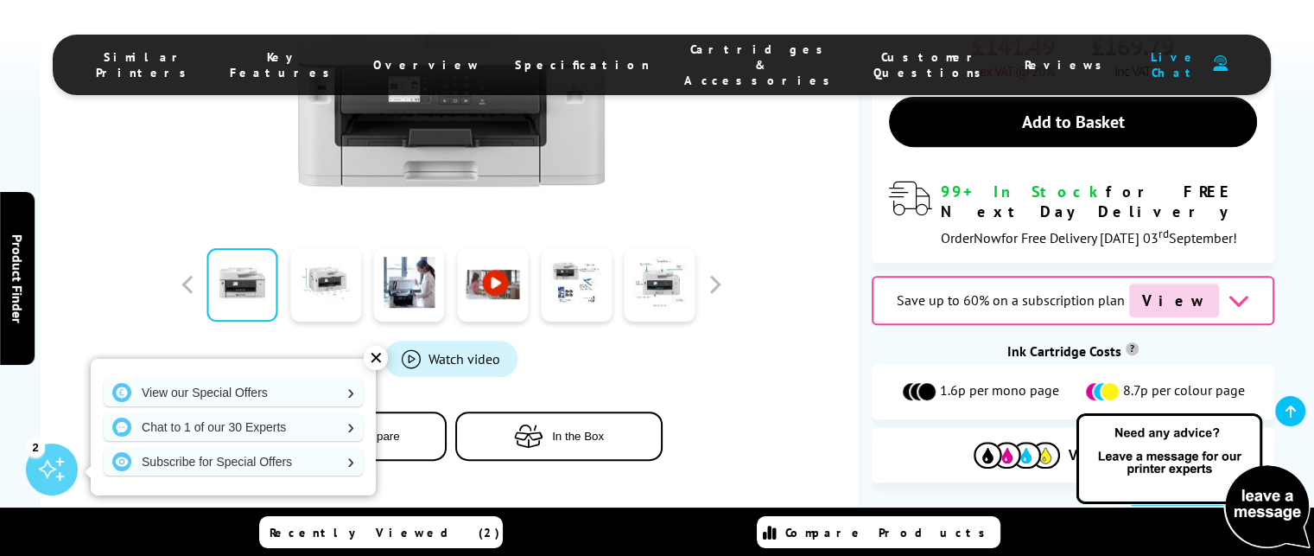
click at [415, 349] on span "Product_All_Videos" at bounding box center [411, 358] width 19 height 19
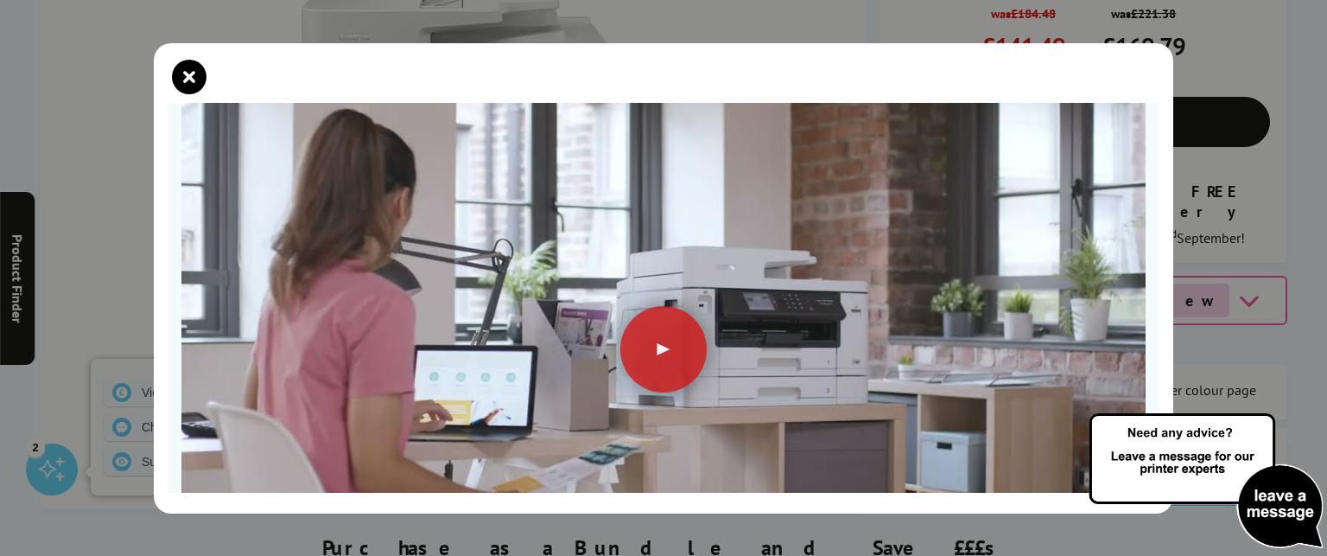
scroll to position [142, 0]
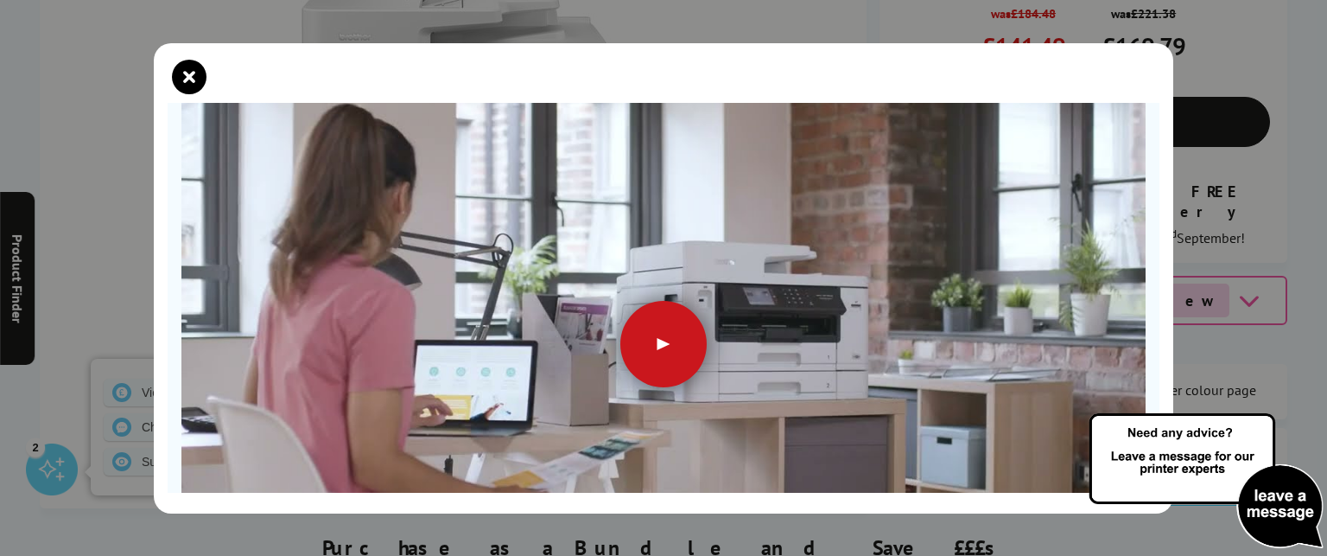
click at [645, 335] on div at bounding box center [663, 344] width 86 height 86
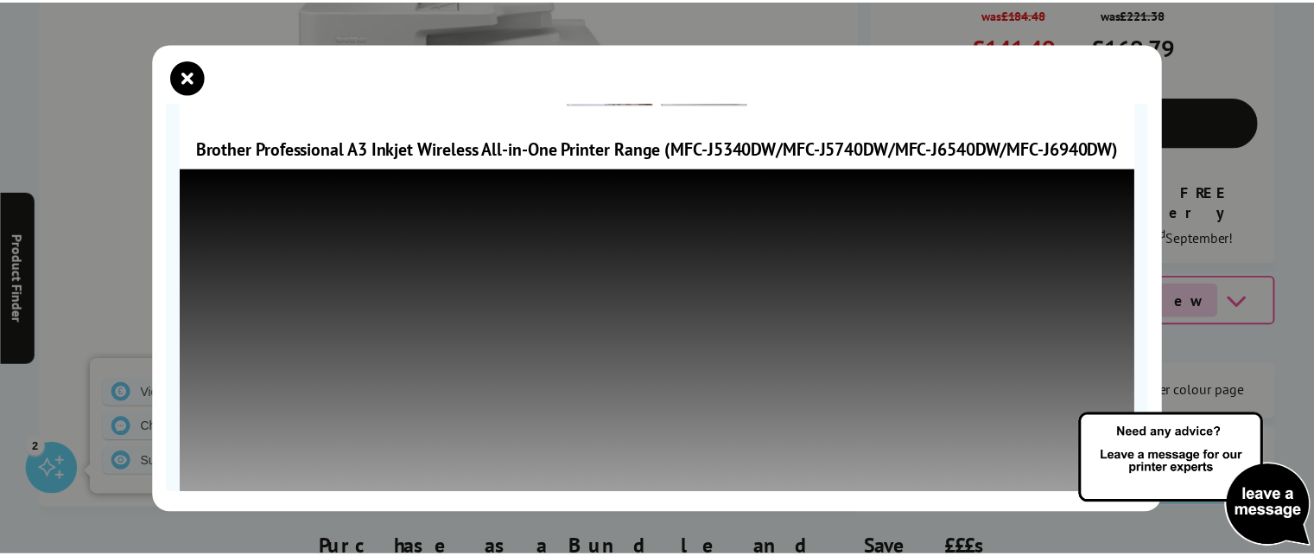
scroll to position [283, 0]
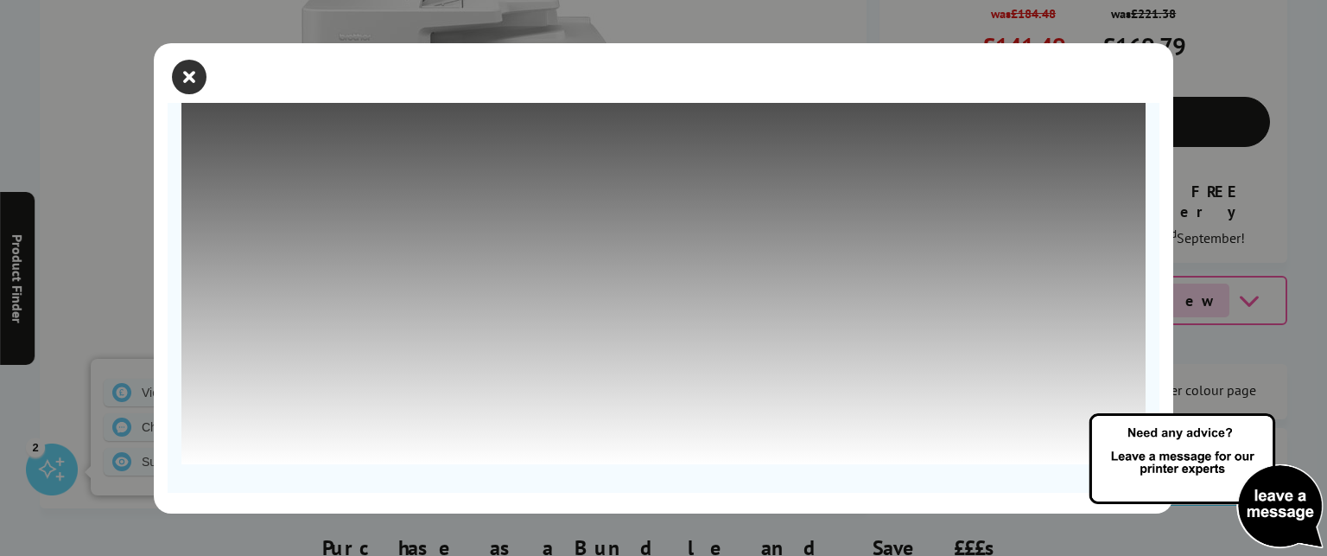
click at [193, 72] on icon "close modal" at bounding box center [189, 77] width 35 height 35
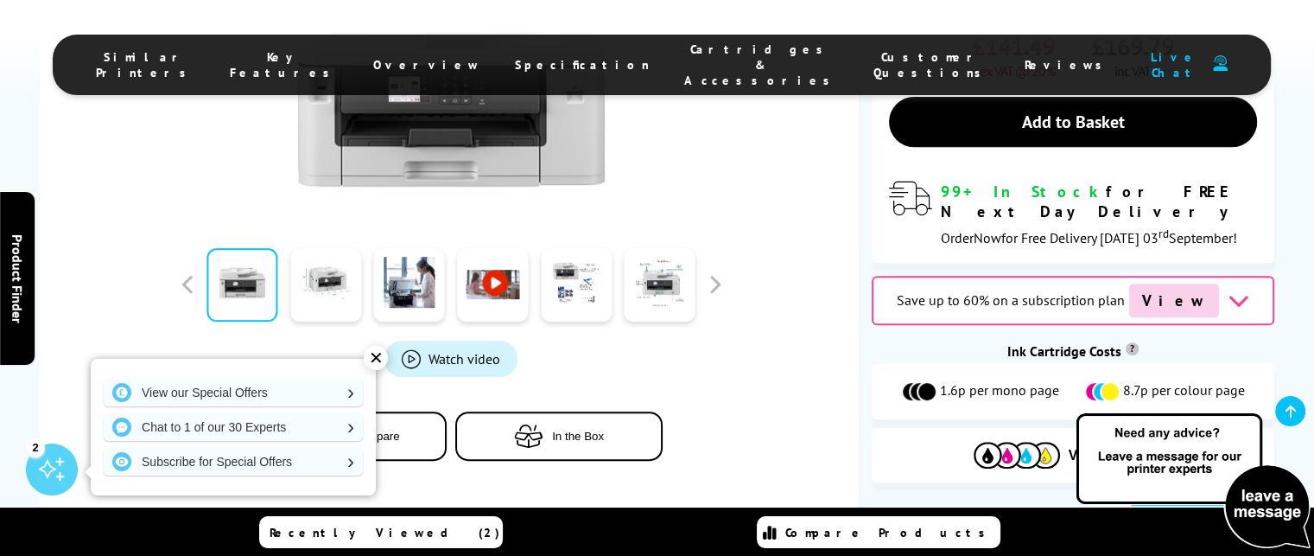
click at [379, 357] on div "✕" at bounding box center [376, 358] width 24 height 24
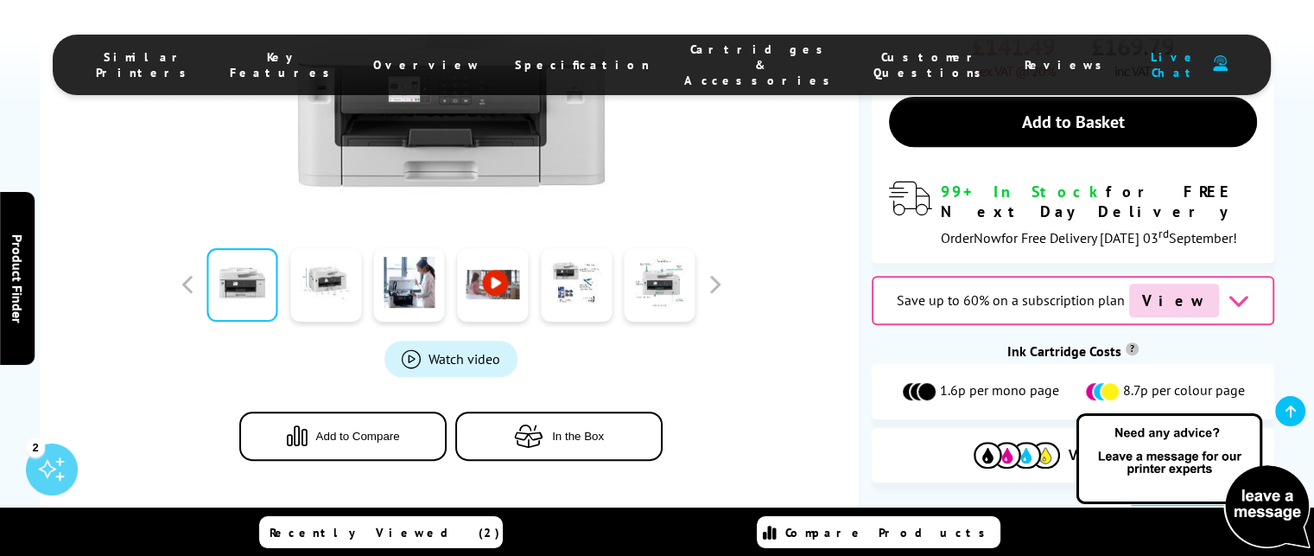
click at [1183, 283] on span "View" at bounding box center [1174, 300] width 90 height 34
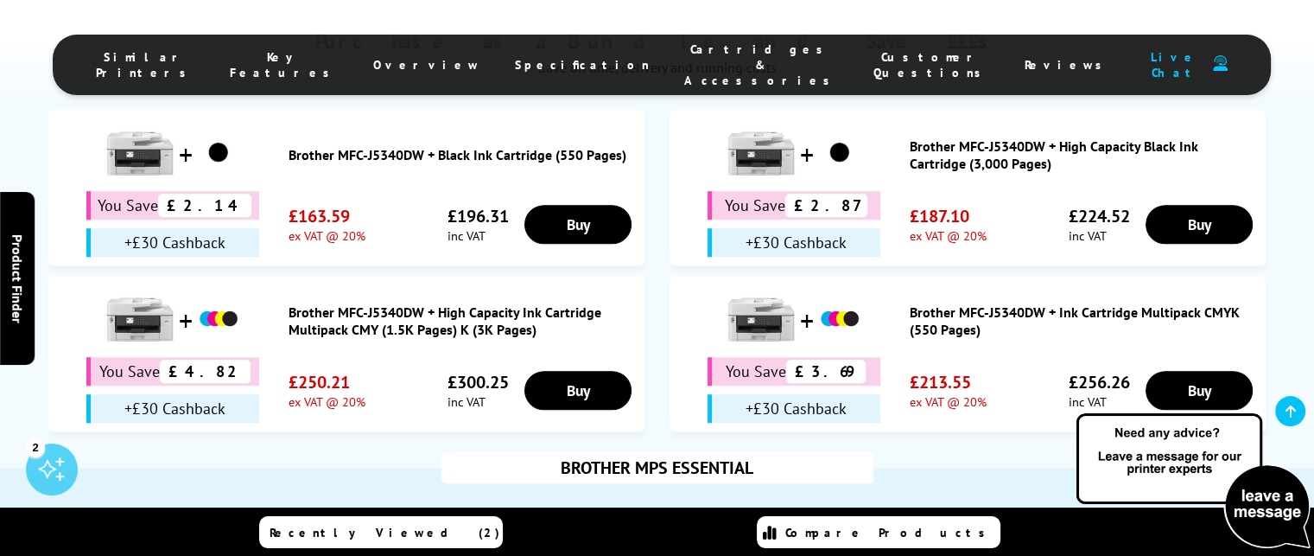
scroll to position [1211, 0]
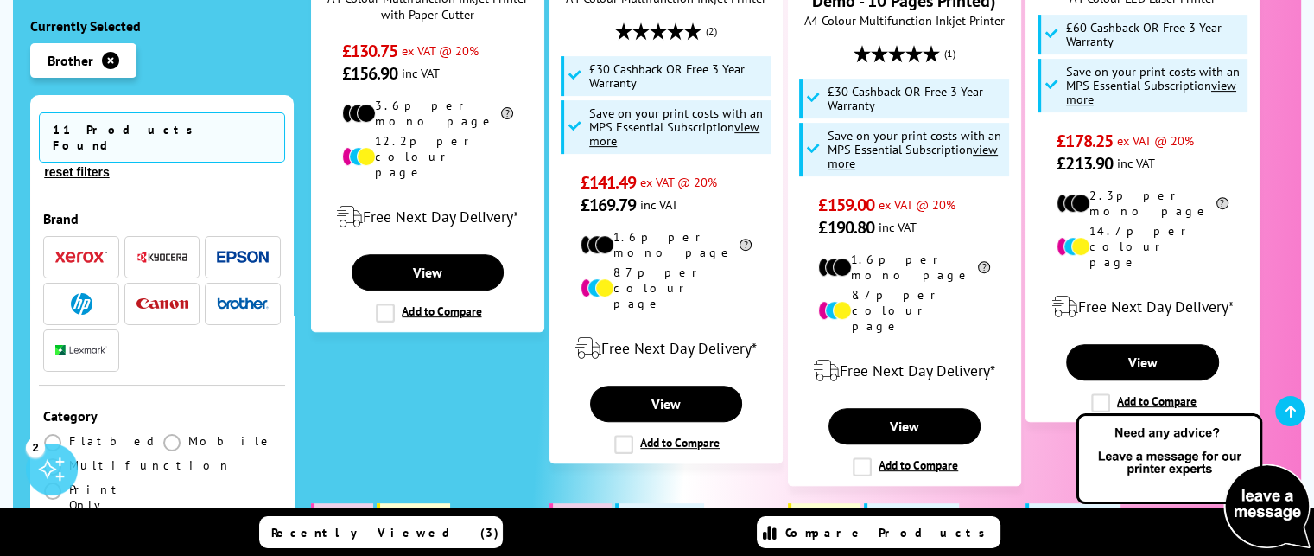
scroll to position [639, 0]
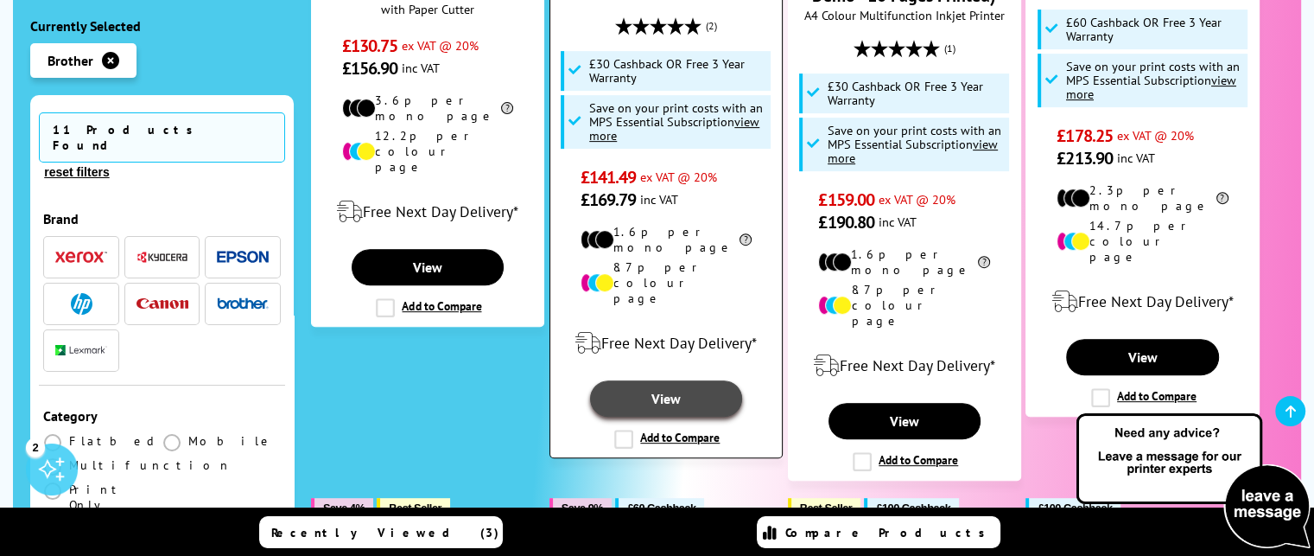
click at [664, 380] on link "View" at bounding box center [666, 398] width 152 height 36
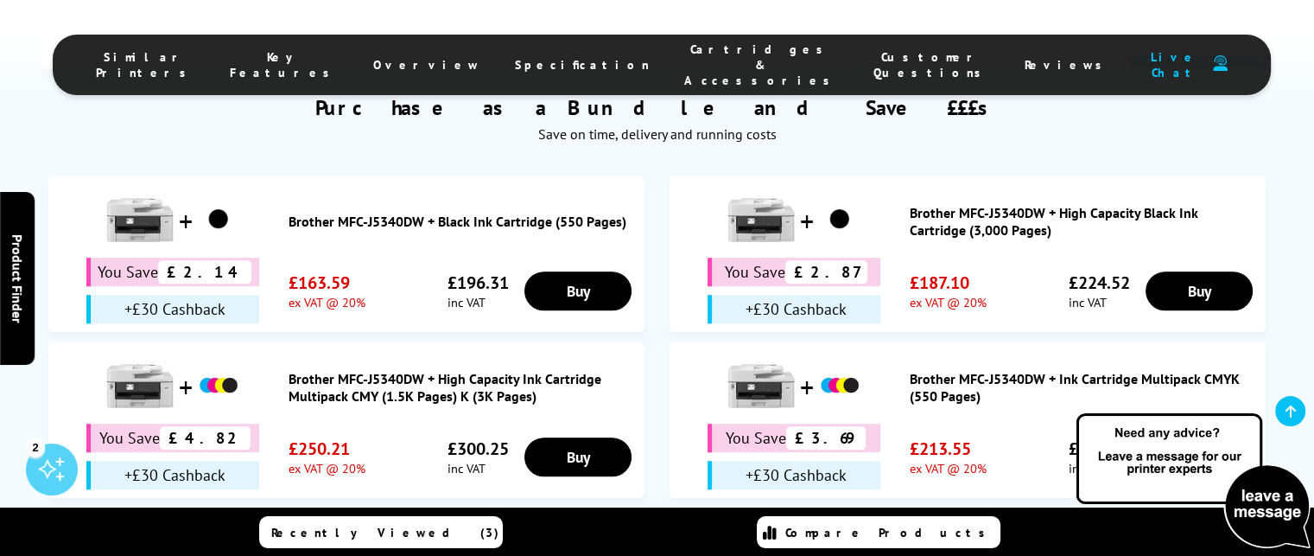
scroll to position [1158, 0]
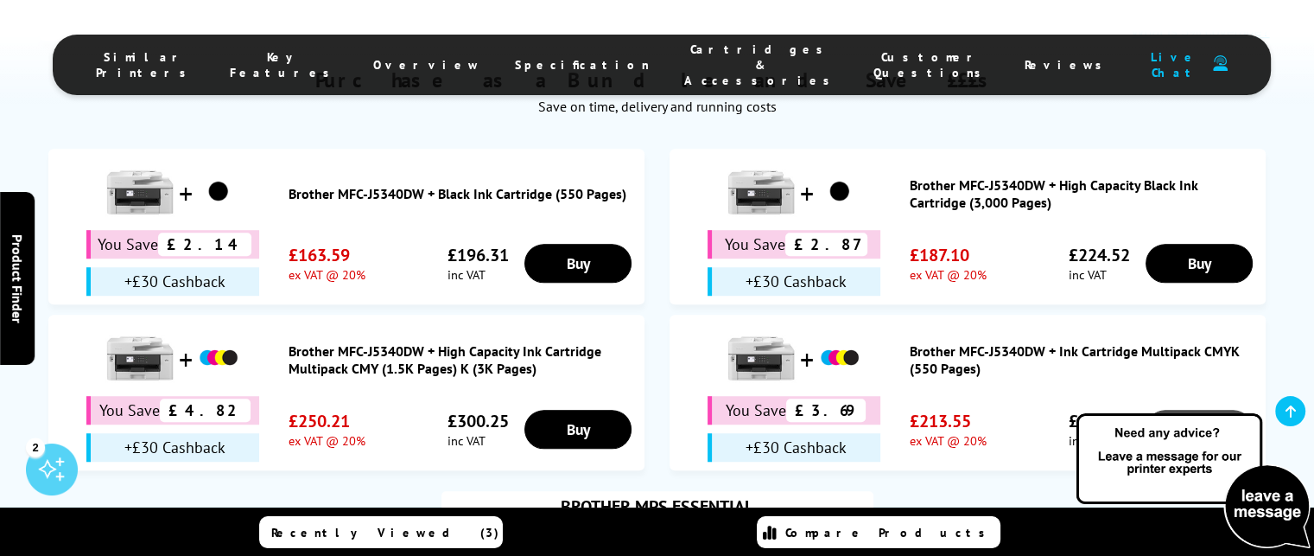
click at [633, 283] on link "Buy" at bounding box center [578, 263] width 108 height 39
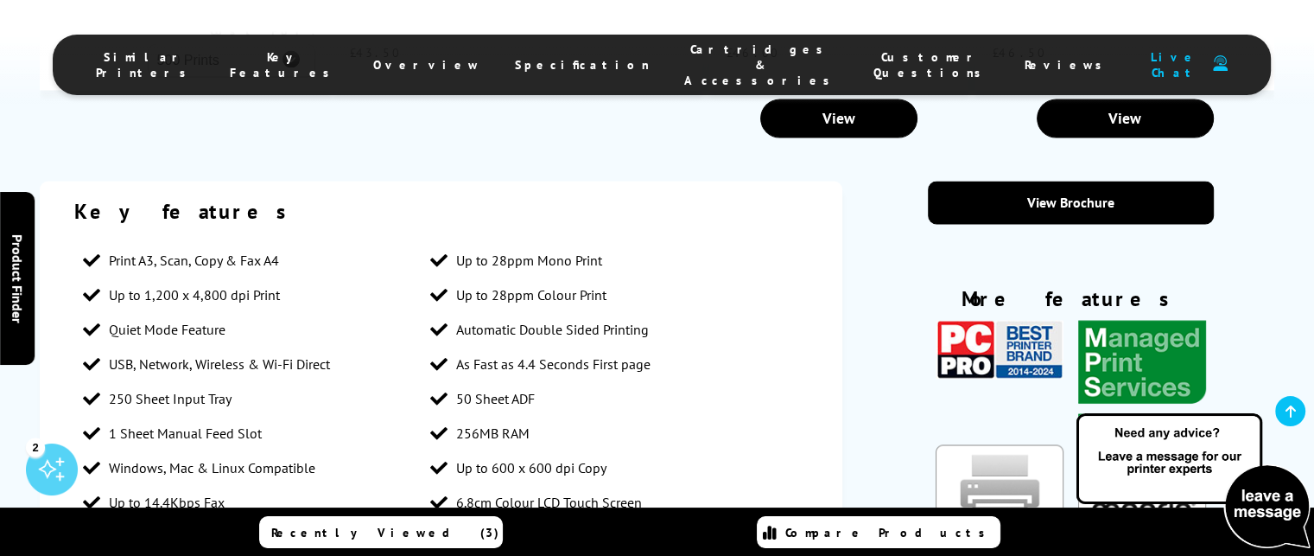
scroll to position [3132, 0]
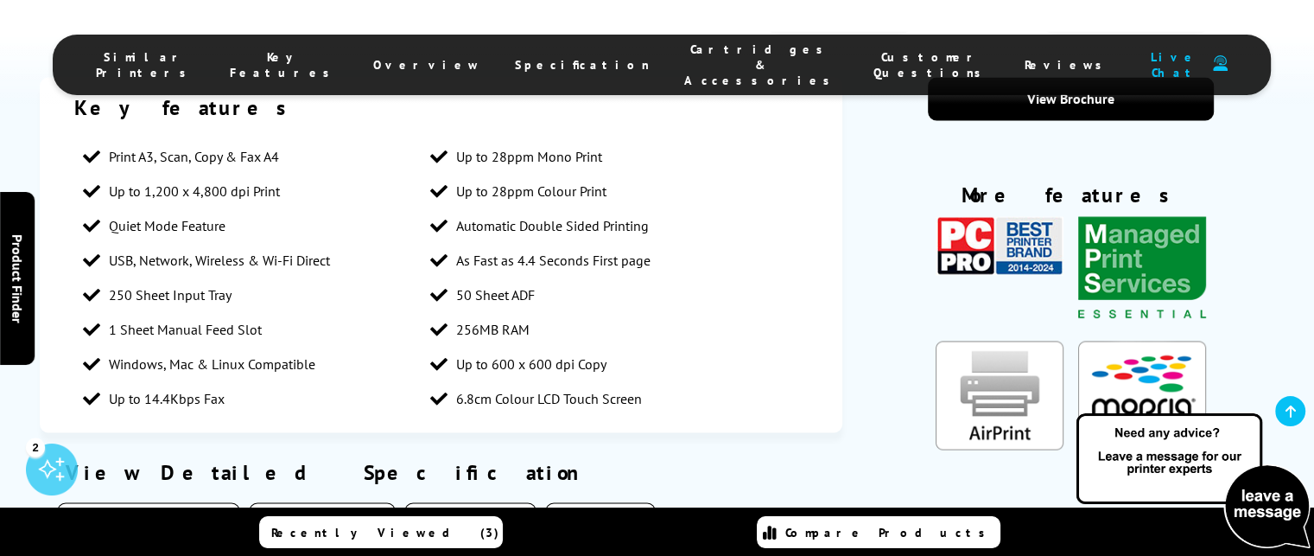
click at [189, 502] on button "Physical/Dimensions" at bounding box center [148, 519] width 183 height 35
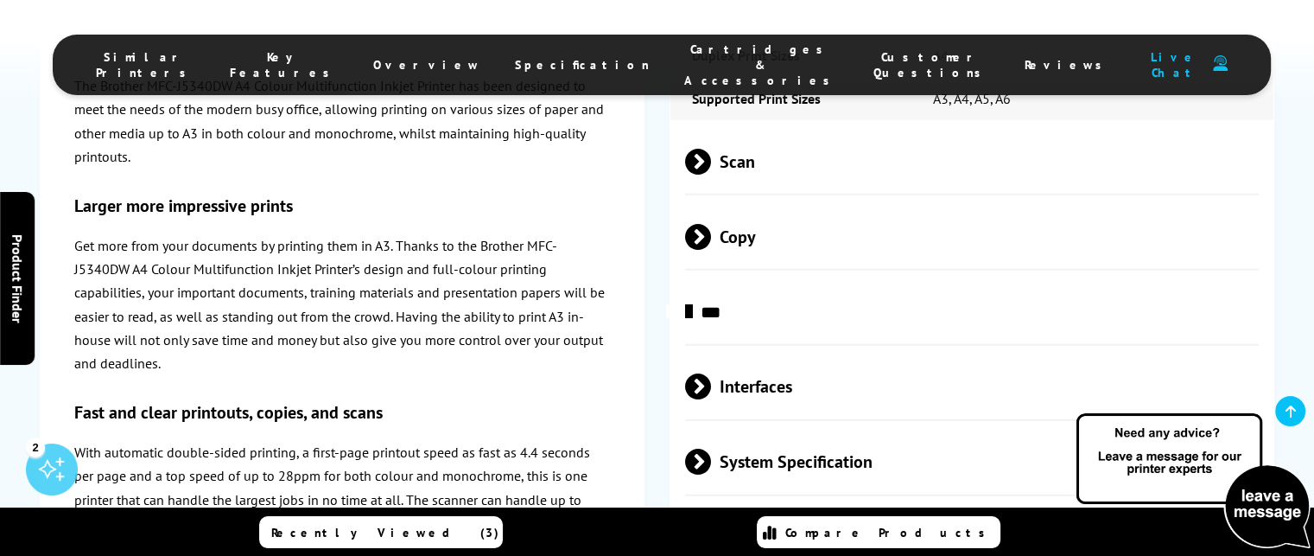
scroll to position [4909, 0]
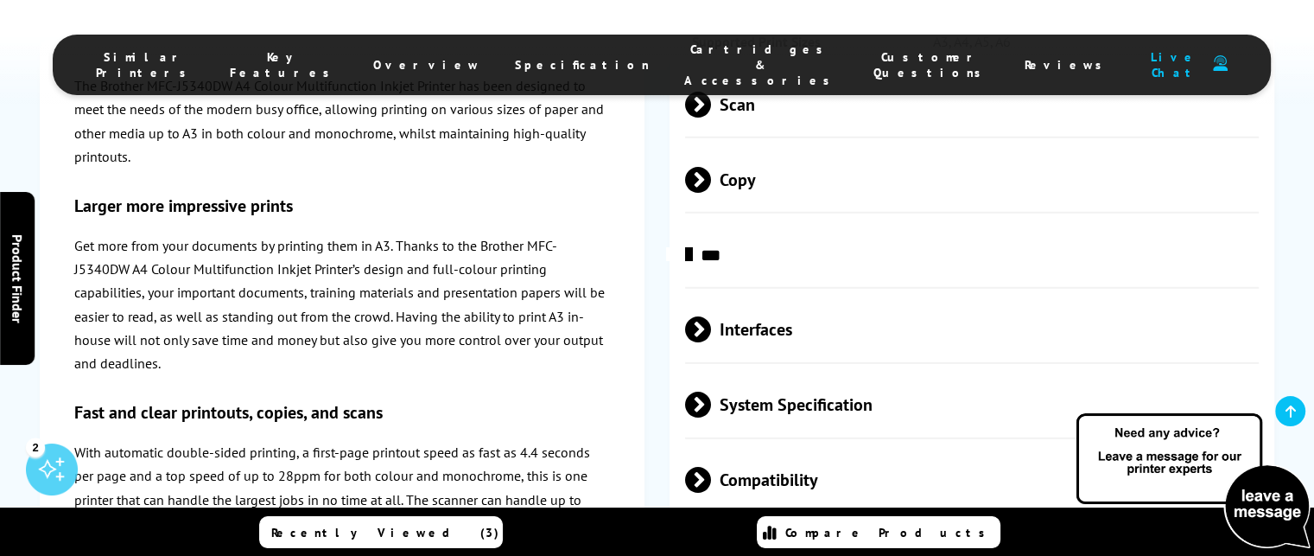
click at [711, 467] on span at bounding box center [711, 480] width 0 height 26
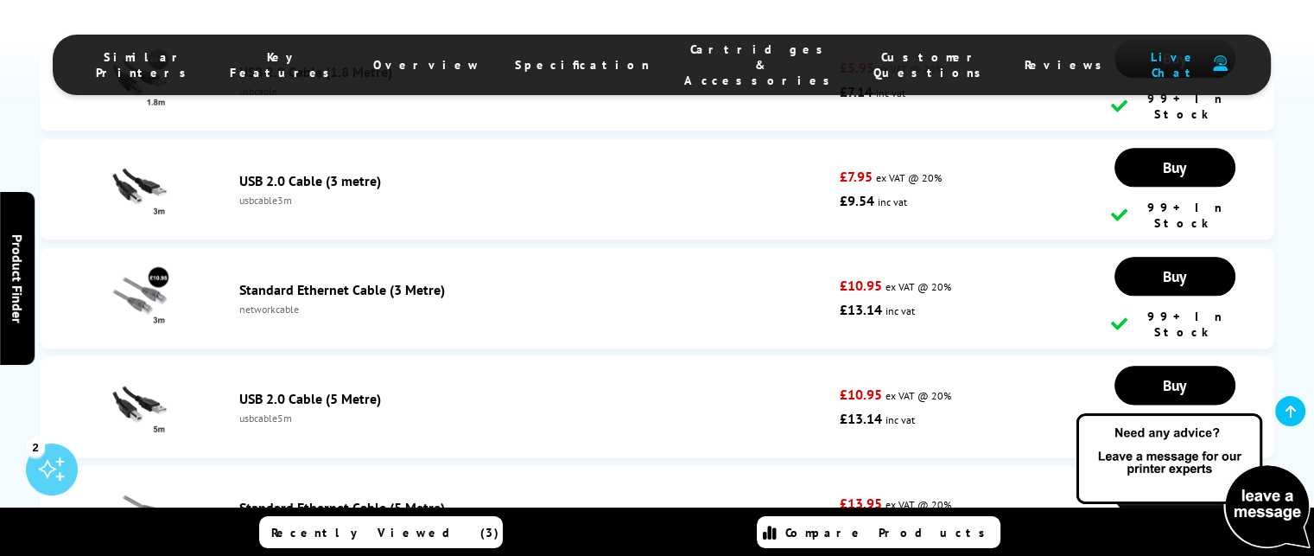
scroll to position [8677, 0]
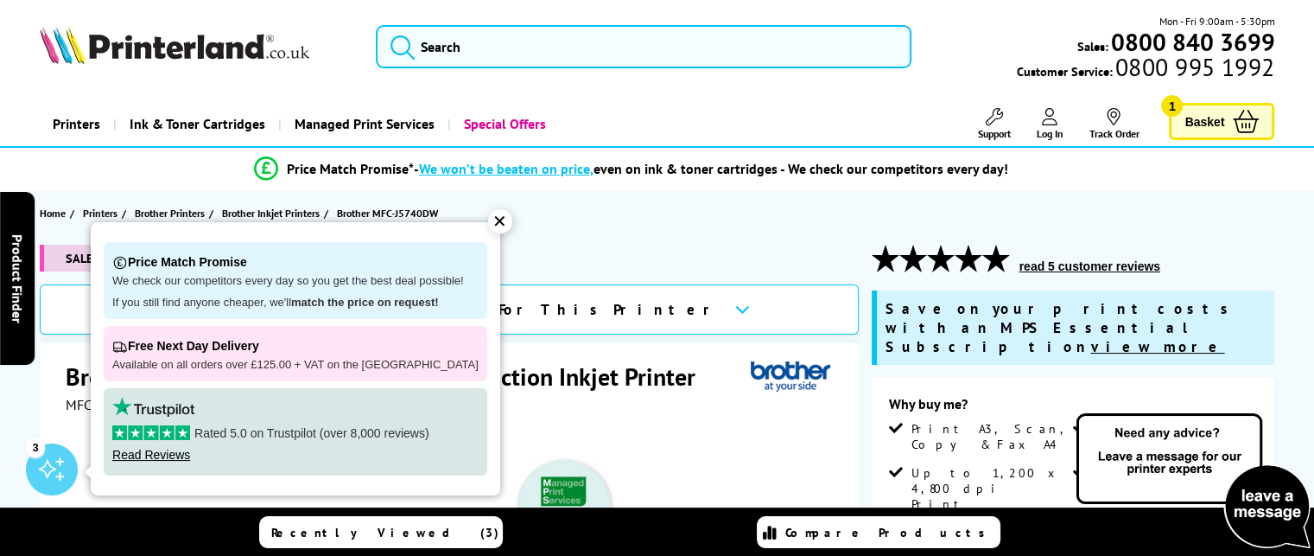
click at [488, 219] on div "✕" at bounding box center [500, 221] width 24 height 24
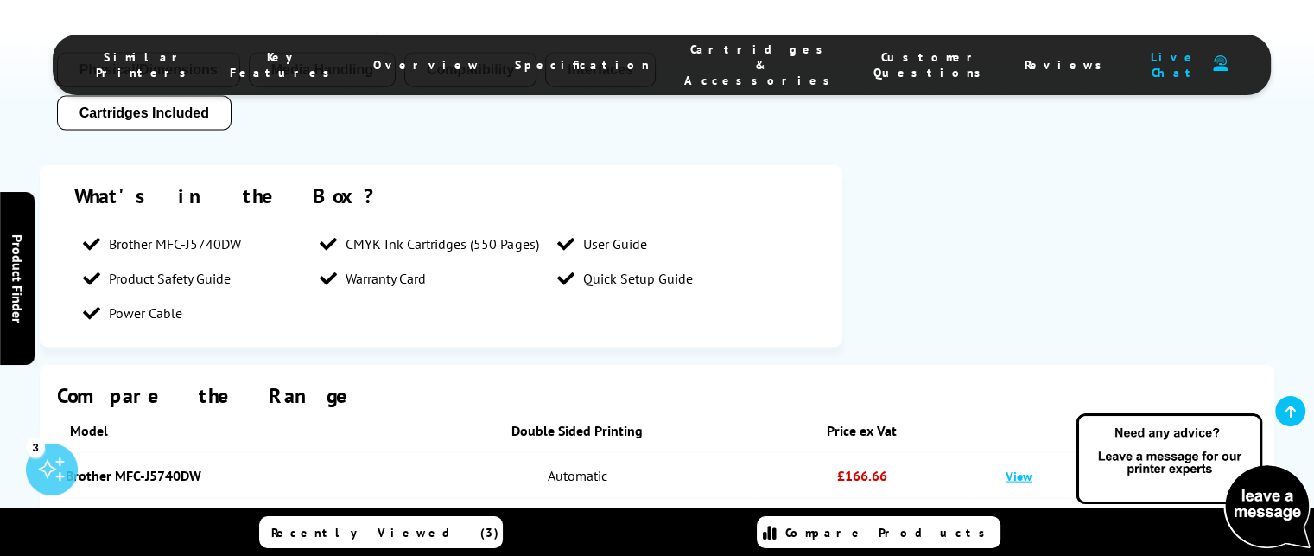
scroll to position [3557, 0]
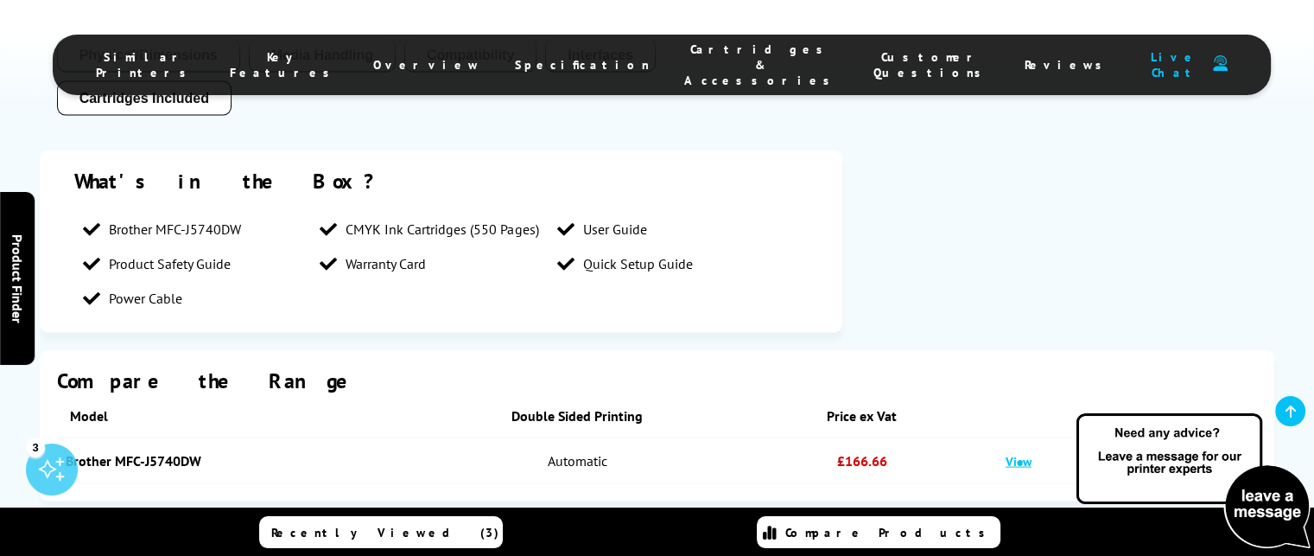
click at [1182, 447] on link "Buy" at bounding box center [1158, 461] width 123 height 28
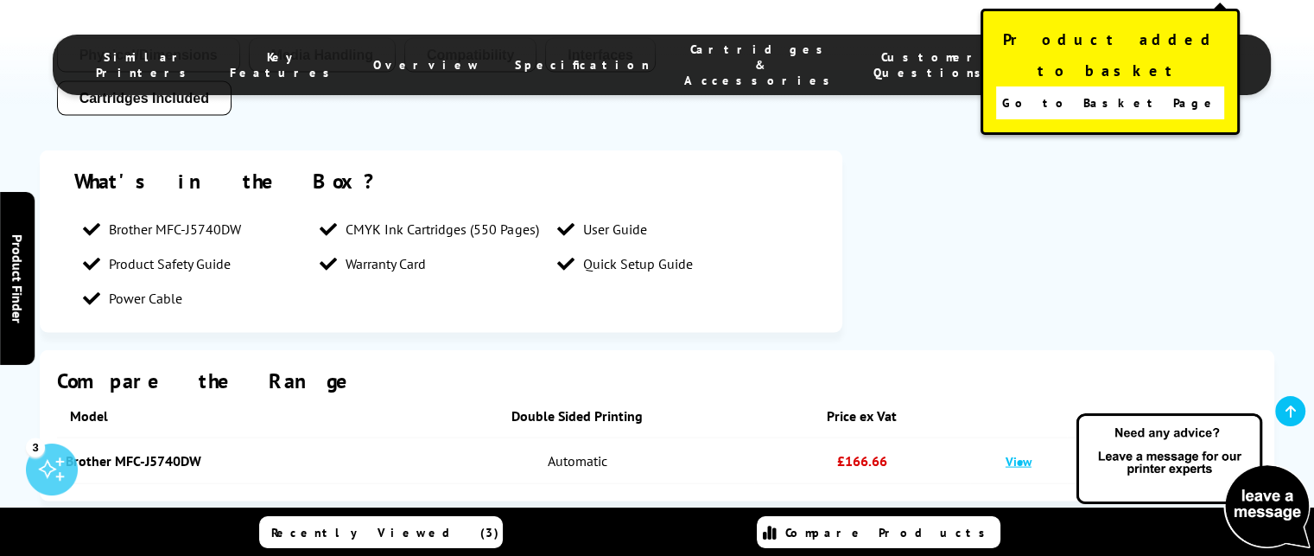
click at [1123, 91] on span "Go to Basket Page" at bounding box center [1109, 103] width 215 height 24
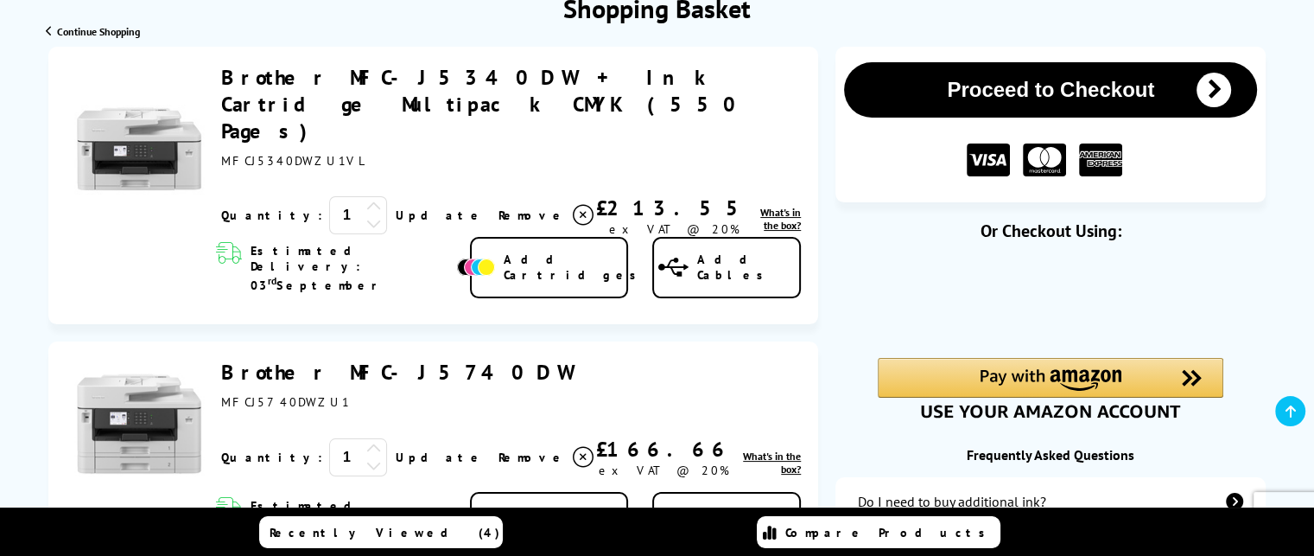
scroll to position [231, 0]
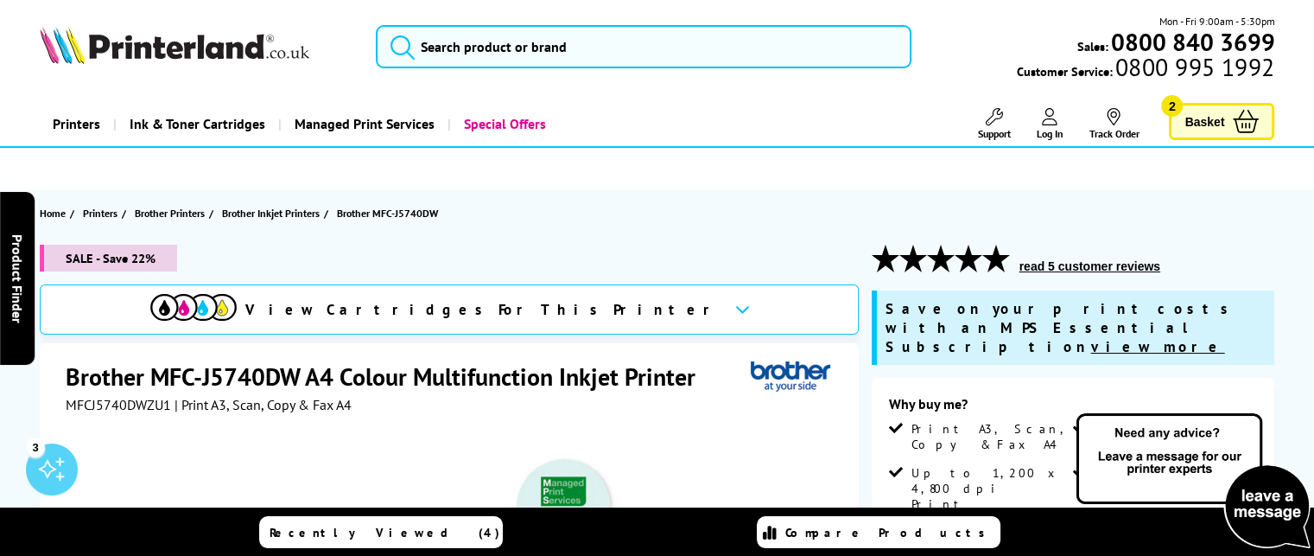
click at [1232, 118] on link "Basket 2" at bounding box center [1221, 121] width 105 height 37
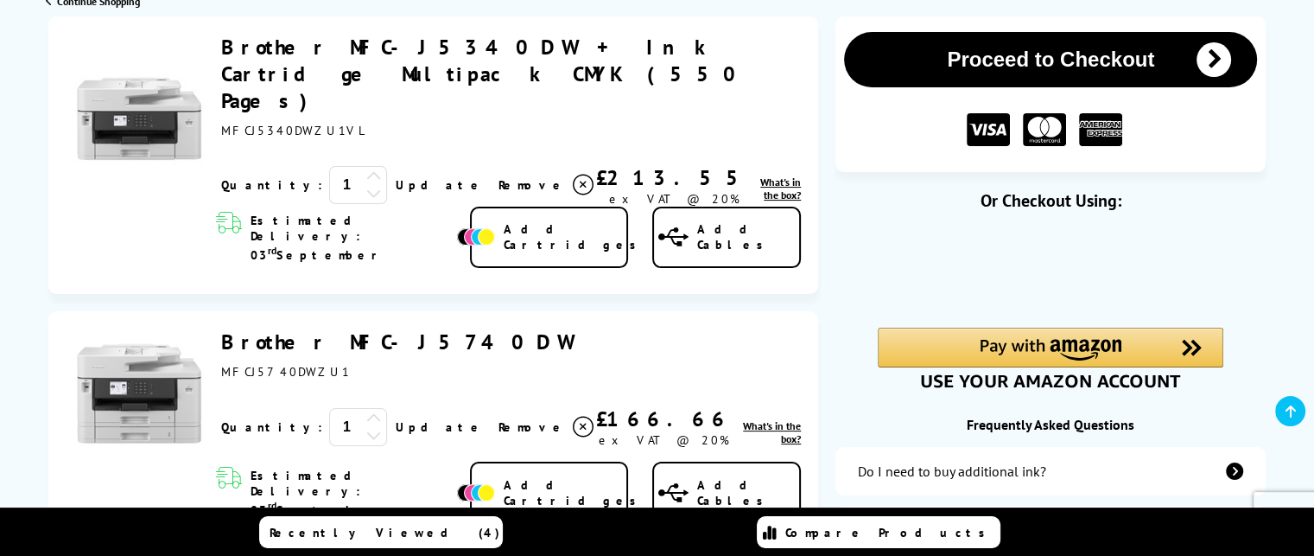
scroll to position [238, 0]
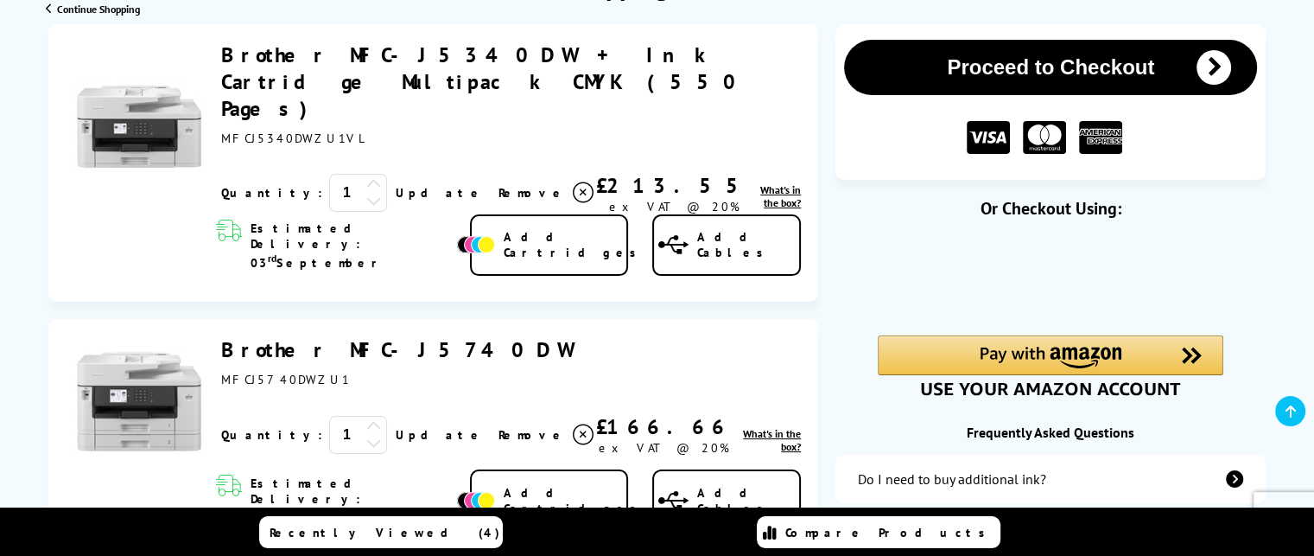
click at [573, 182] on icon at bounding box center [583, 192] width 21 height 21
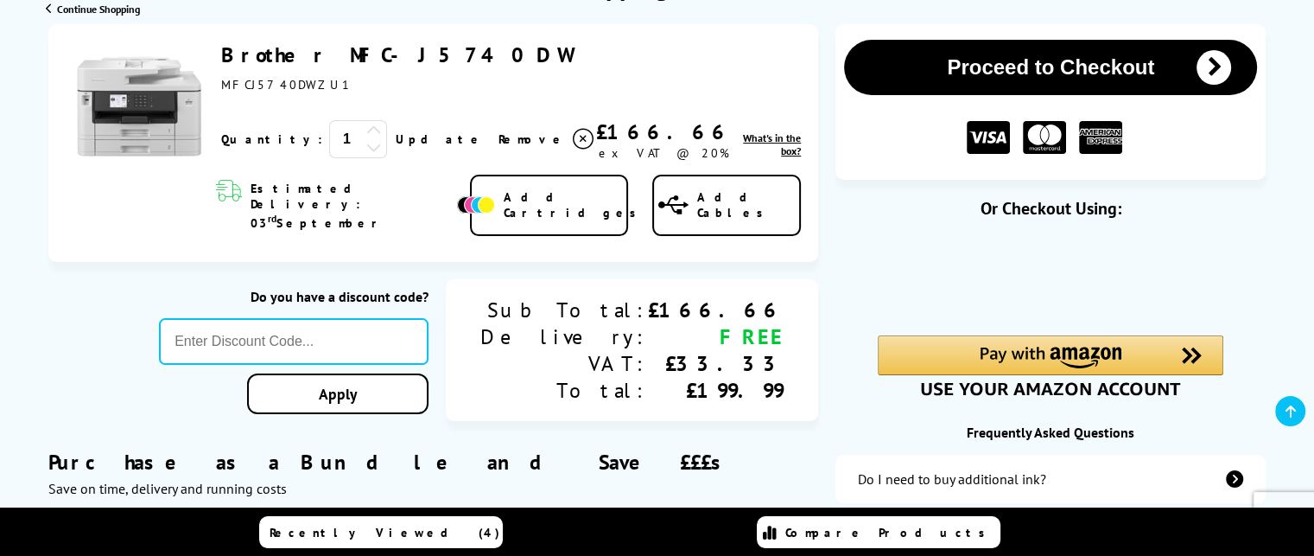
click at [495, 196] on img at bounding box center [476, 204] width 38 height 17
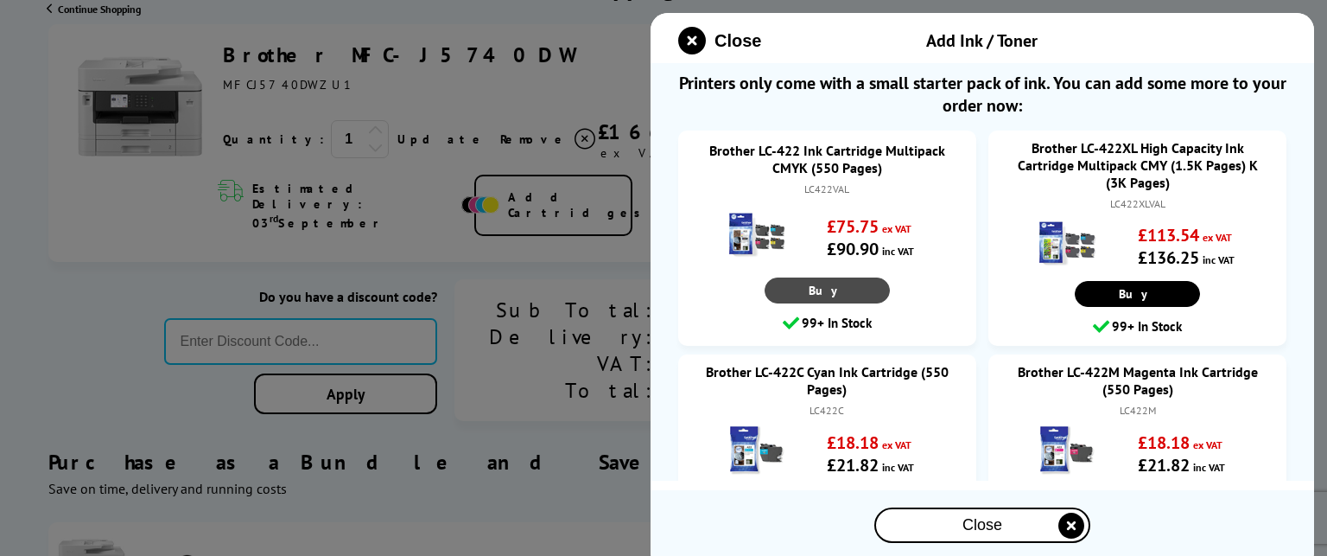
click at [808, 286] on link "Buy" at bounding box center [827, 290] width 125 height 26
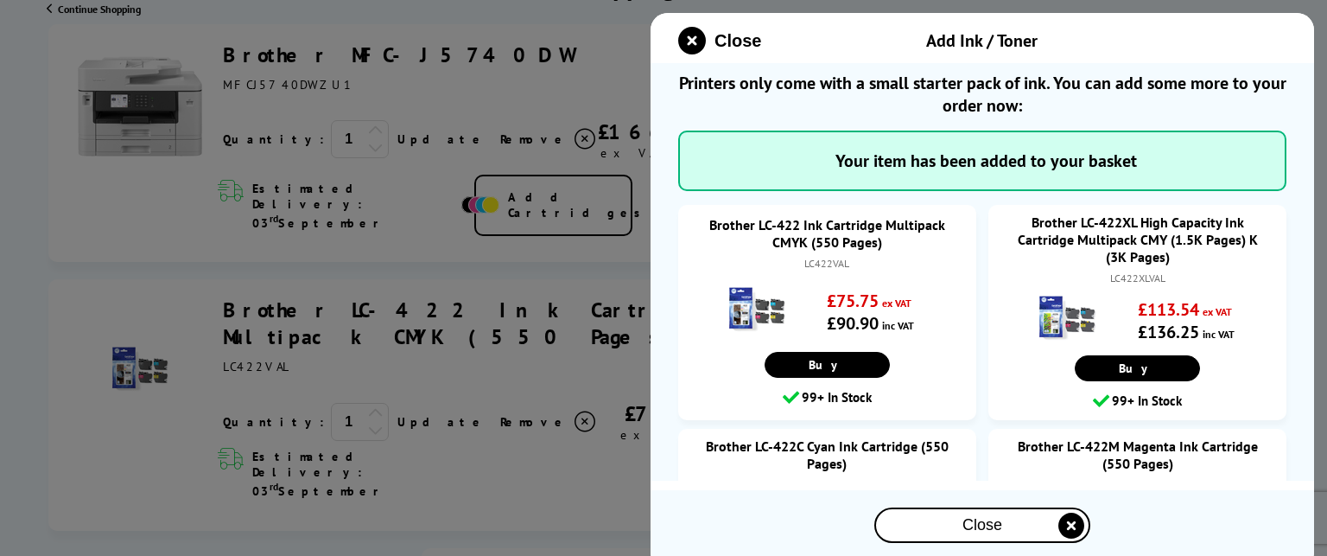
click at [1073, 524] on icon "close modal" at bounding box center [1071, 525] width 26 height 26
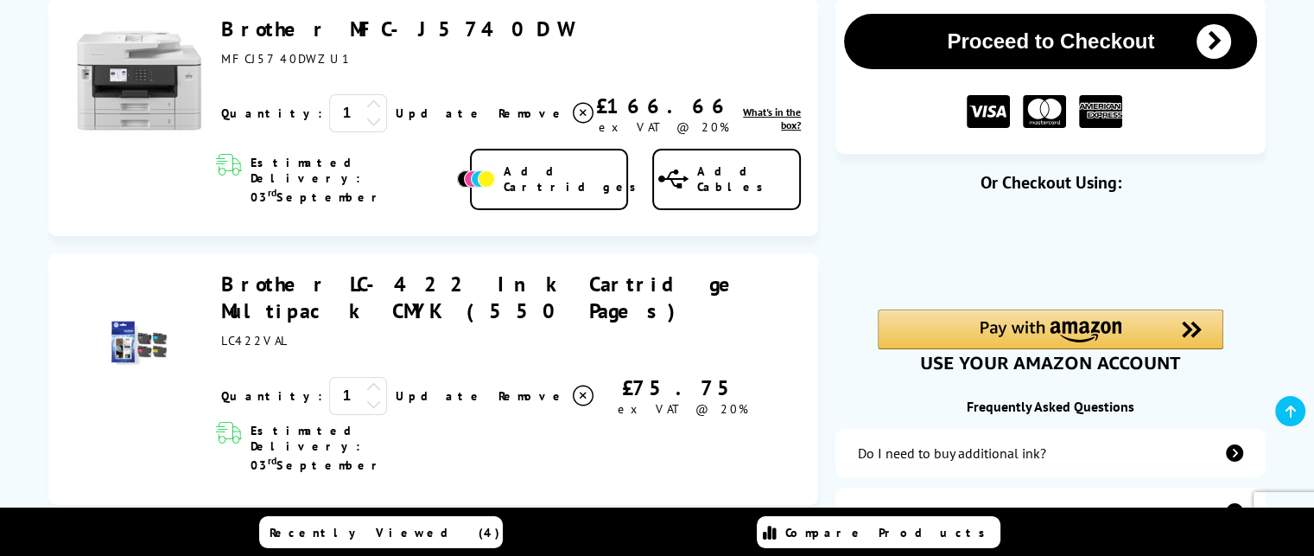
scroll to position [269, 0]
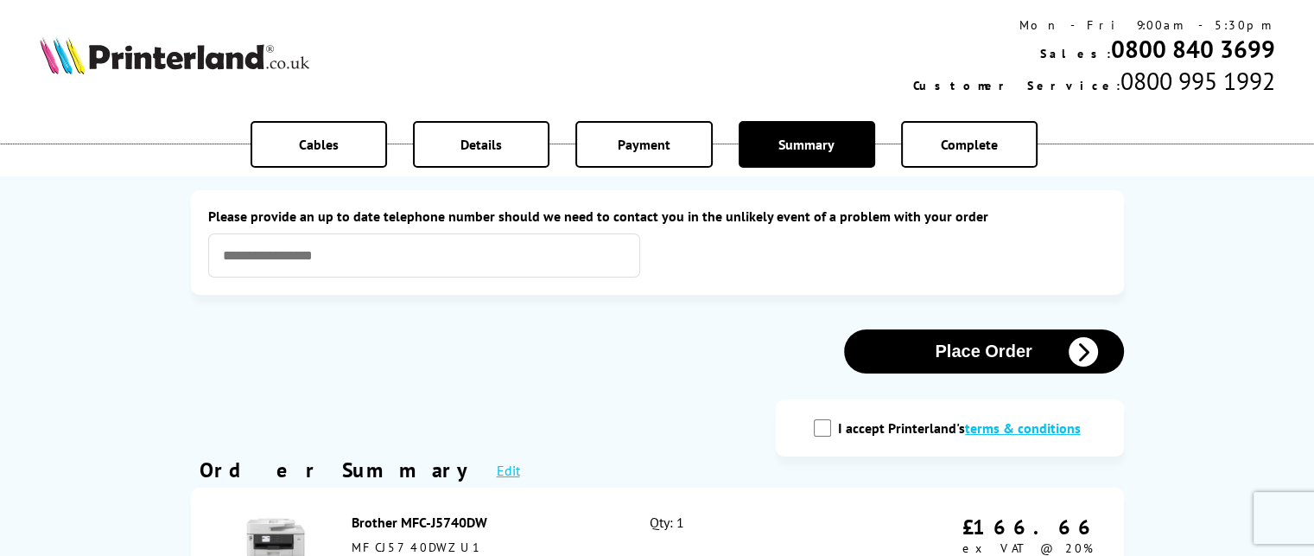
click at [826, 429] on input "I accept Printerland's terms & conditions" at bounding box center [822, 427] width 17 height 17
checkbox input "true"
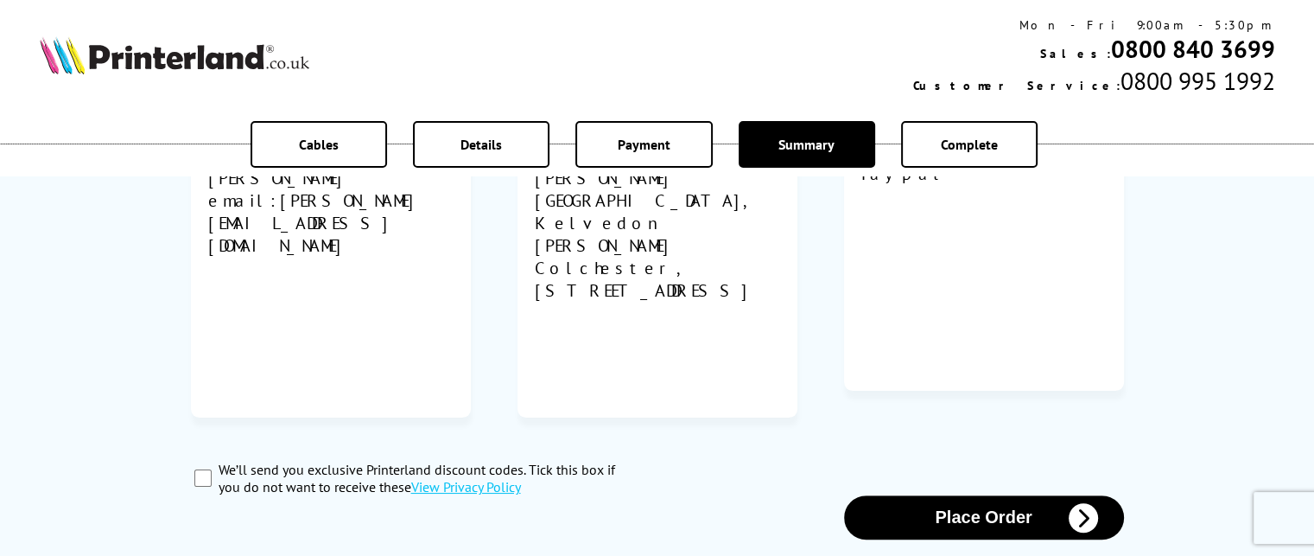
scroll to position [902, 0]
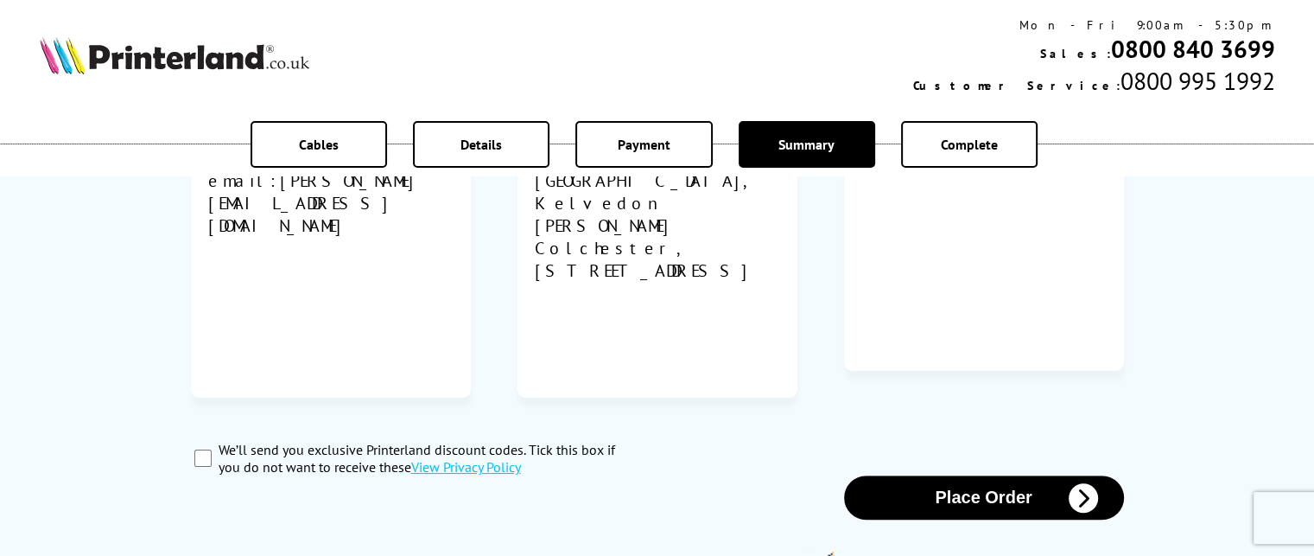
click at [207, 449] on input "We’ll send you exclusive Printerland discount codes. Tick this box if you do no…" at bounding box center [202, 457] width 17 height 17
checkbox input "true"
click at [1082, 483] on icon "button" at bounding box center [1083, 497] width 29 height 29
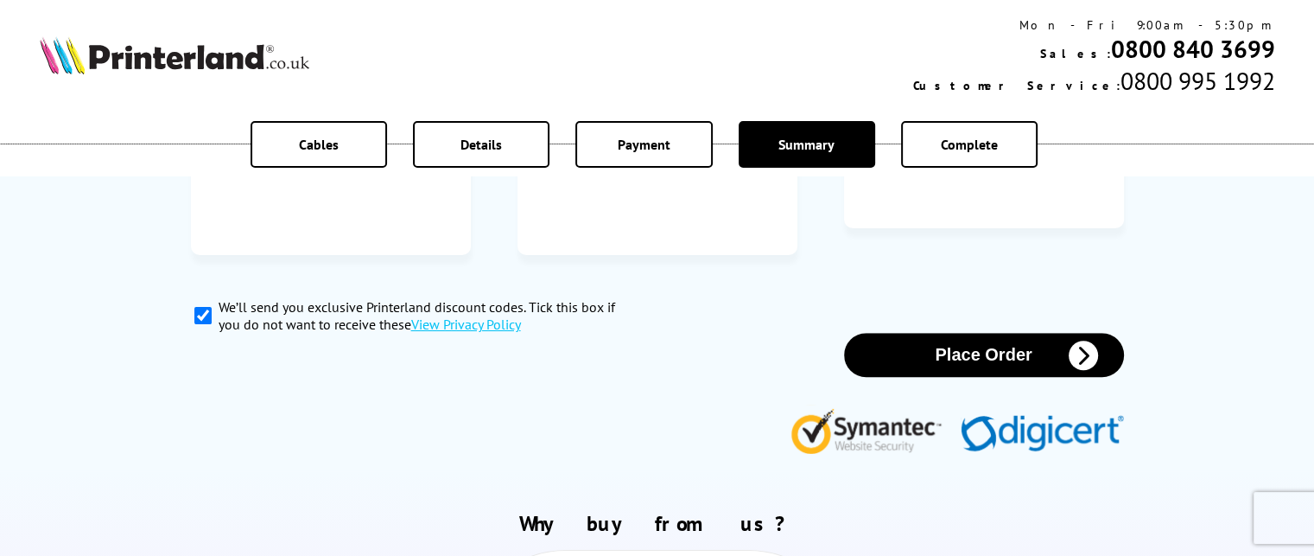
scroll to position [1213, 0]
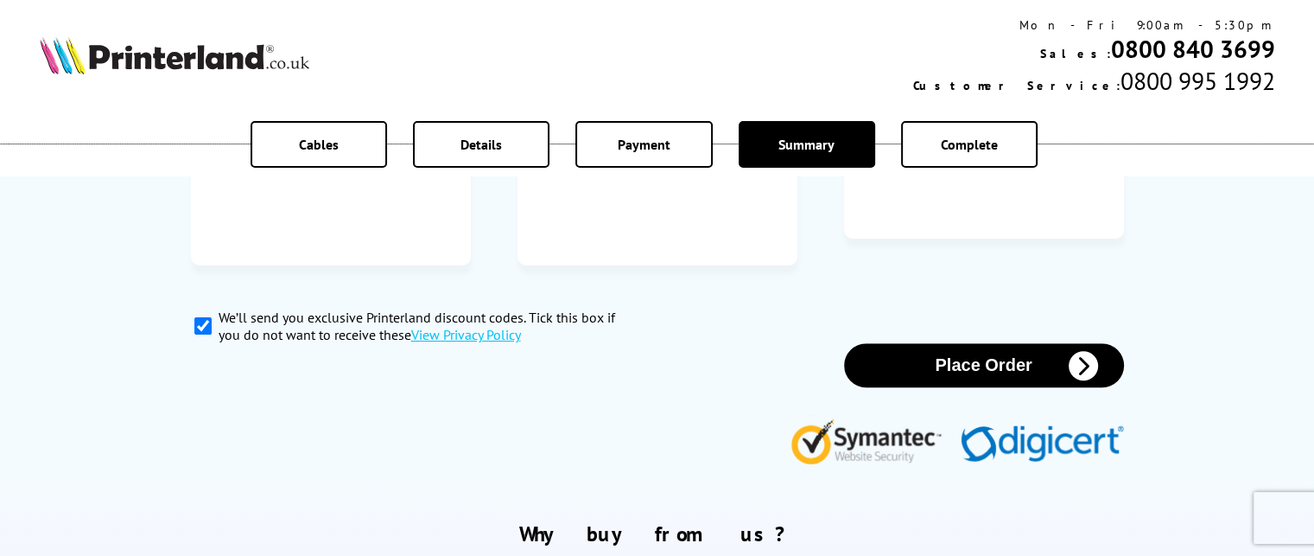
type input "**********"
click at [205, 317] on input "We’ll send you exclusive Printerland discount codes. Tick this box if you do no…" at bounding box center [202, 325] width 17 height 17
checkbox input "false"
click at [1085, 351] on icon "button" at bounding box center [1083, 365] width 29 height 29
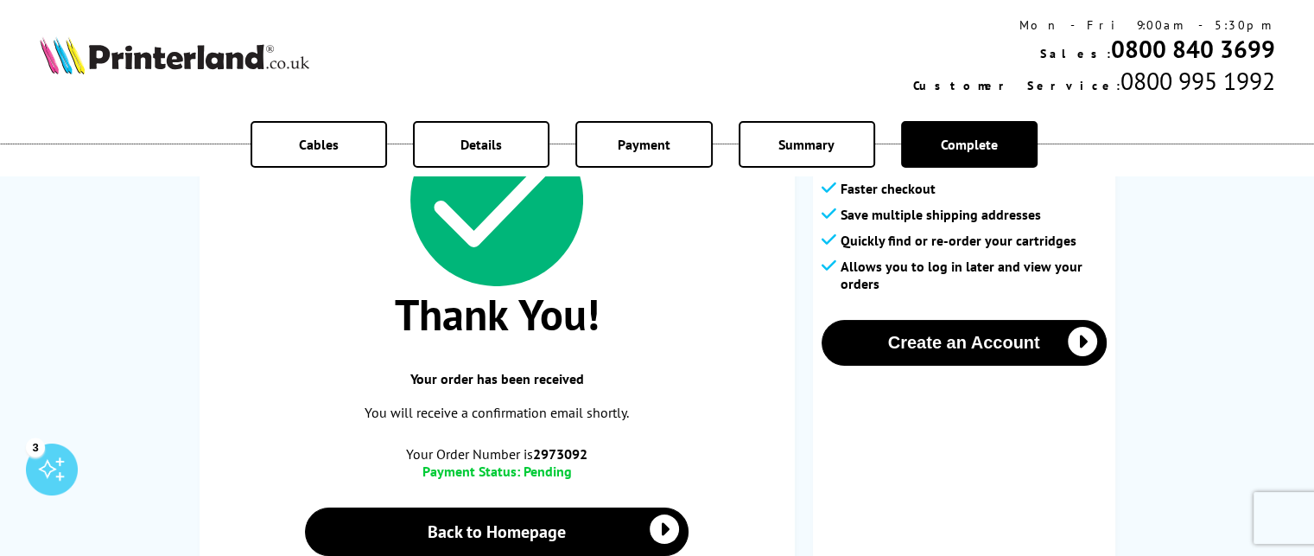
scroll to position [167, 0]
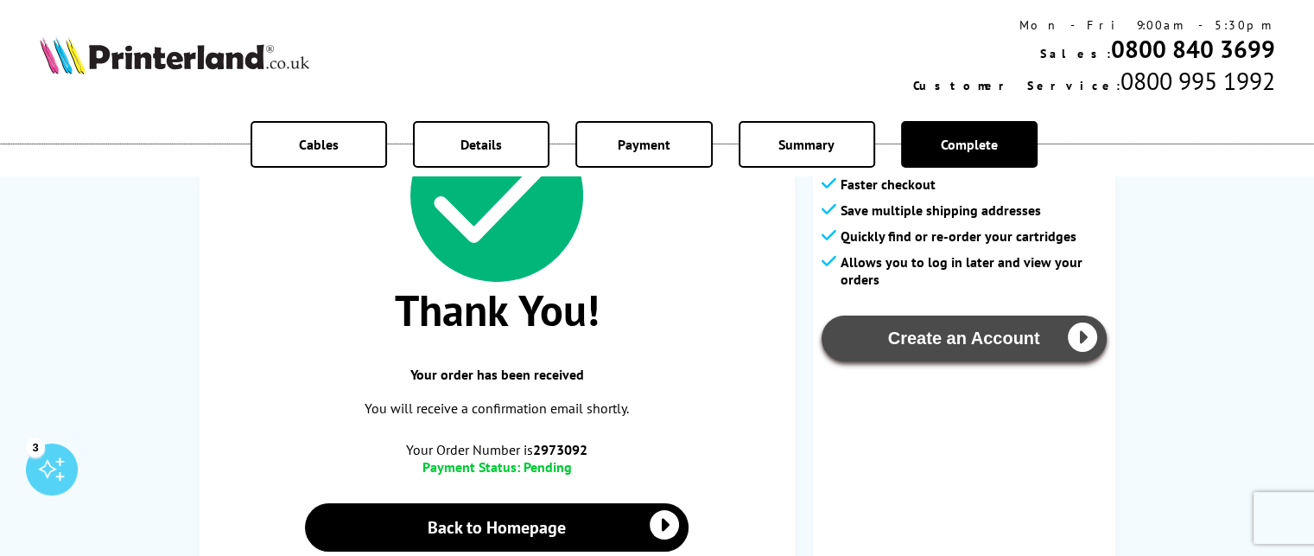
click at [1080, 338] on icon "button" at bounding box center [1082, 336] width 29 height 29
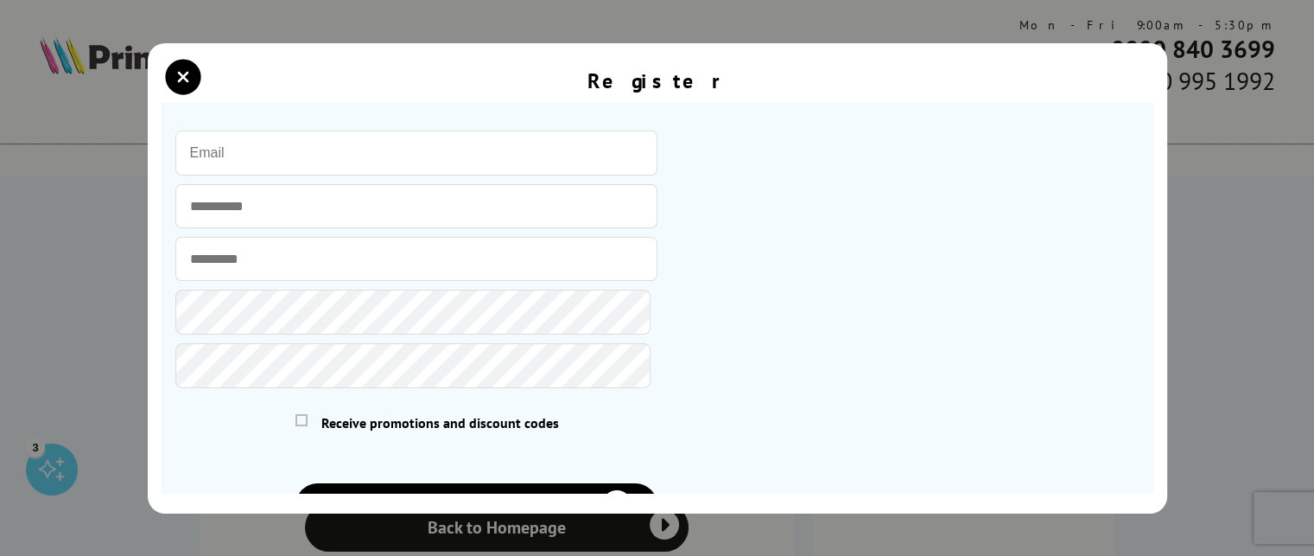
click at [288, 146] on input "email" at bounding box center [416, 152] width 482 height 45
type input "[PERSON_NAME][EMAIL_ADDRESS][DOMAIN_NAME]"
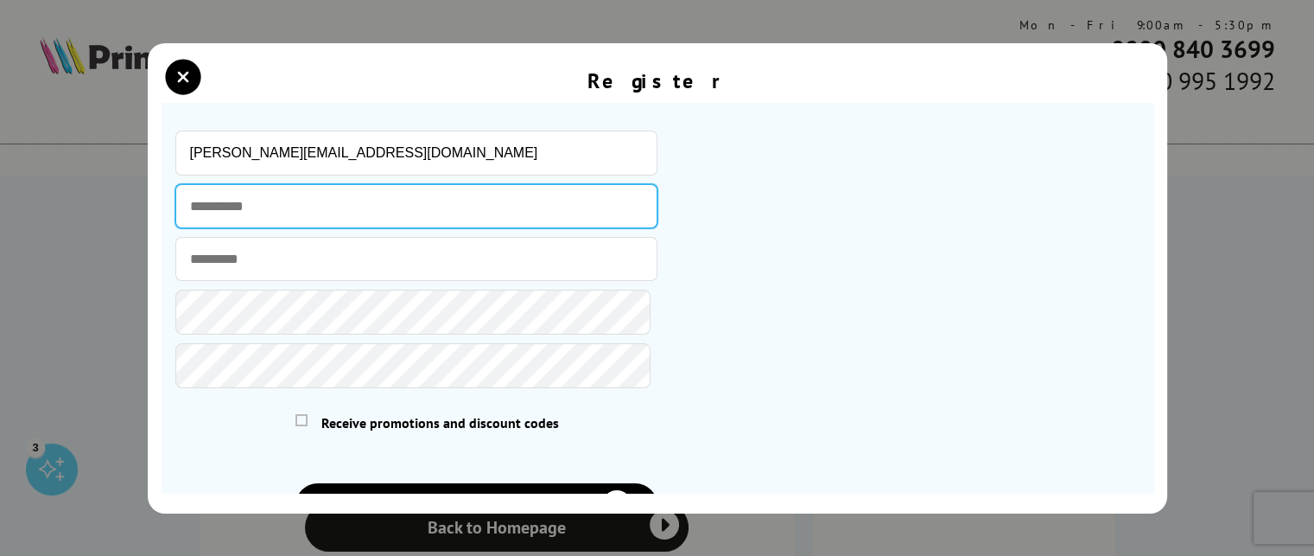
type input "******"
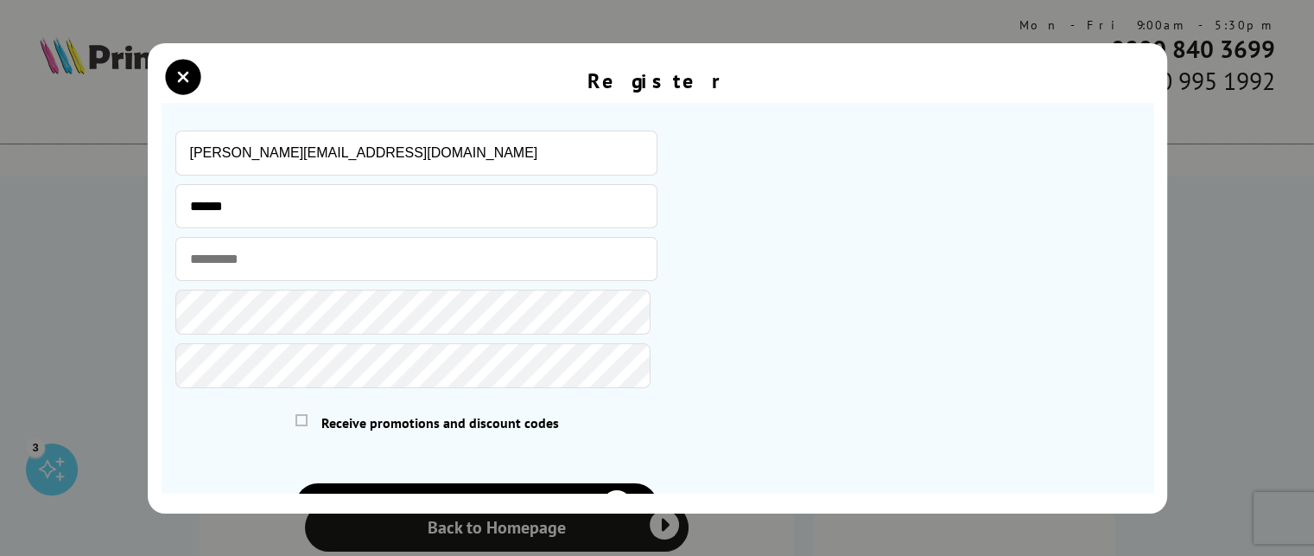
type input "*****"
click at [303, 421] on span at bounding box center [302, 420] width 12 height 12
click at [299, 416] on input "checkbox" at bounding box center [299, 416] width 0 height 0
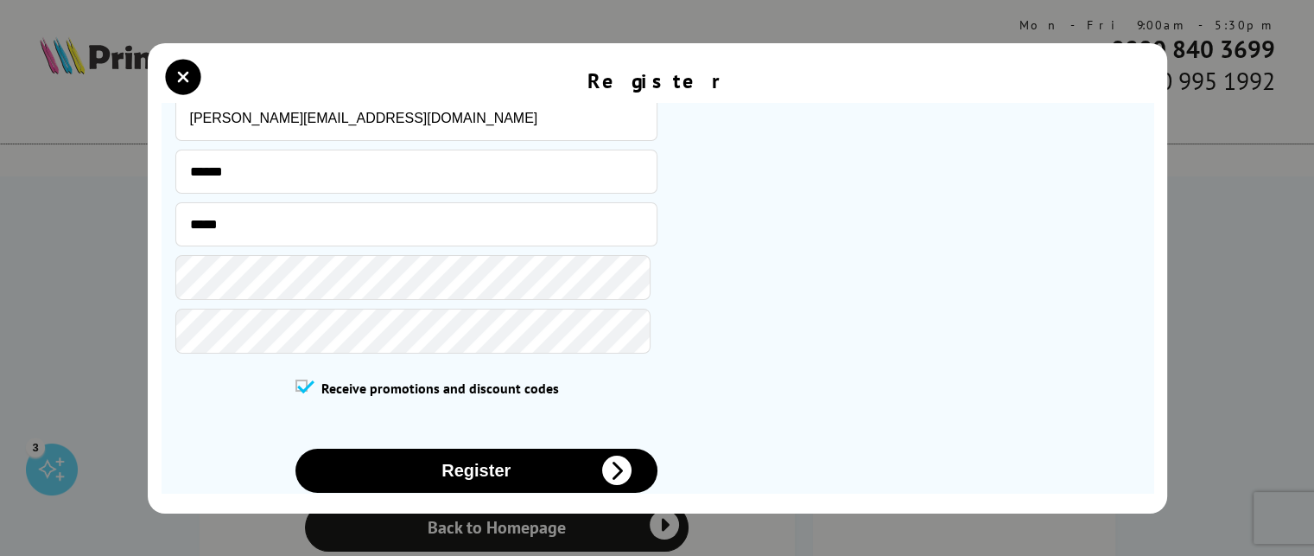
scroll to position [86, 0]
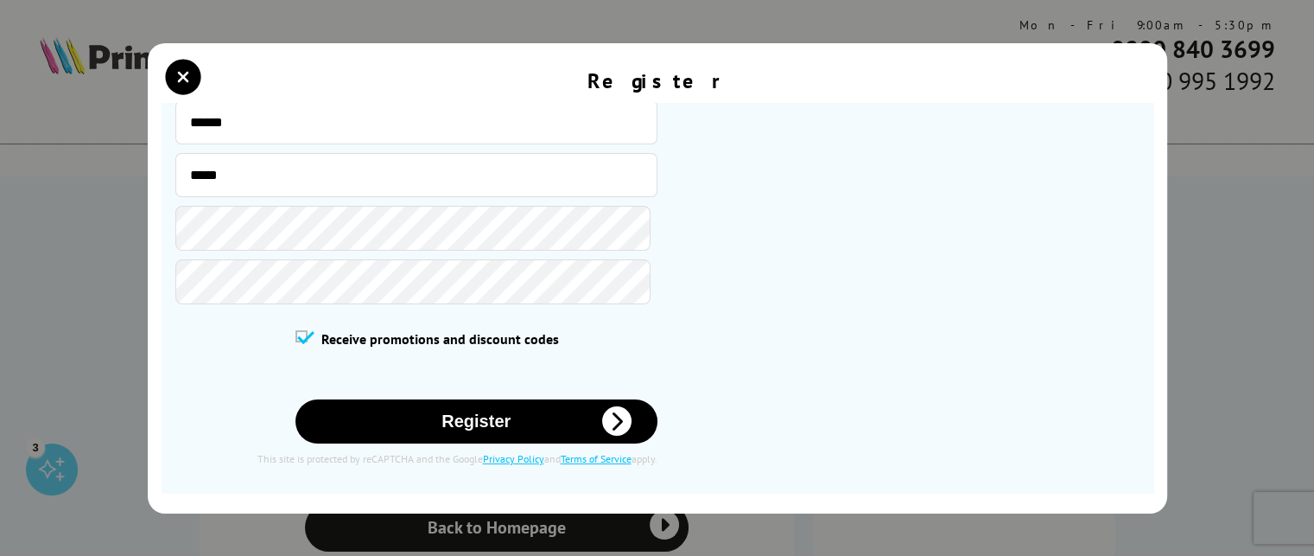
click at [613, 417] on icon "submit" at bounding box center [616, 420] width 29 height 29
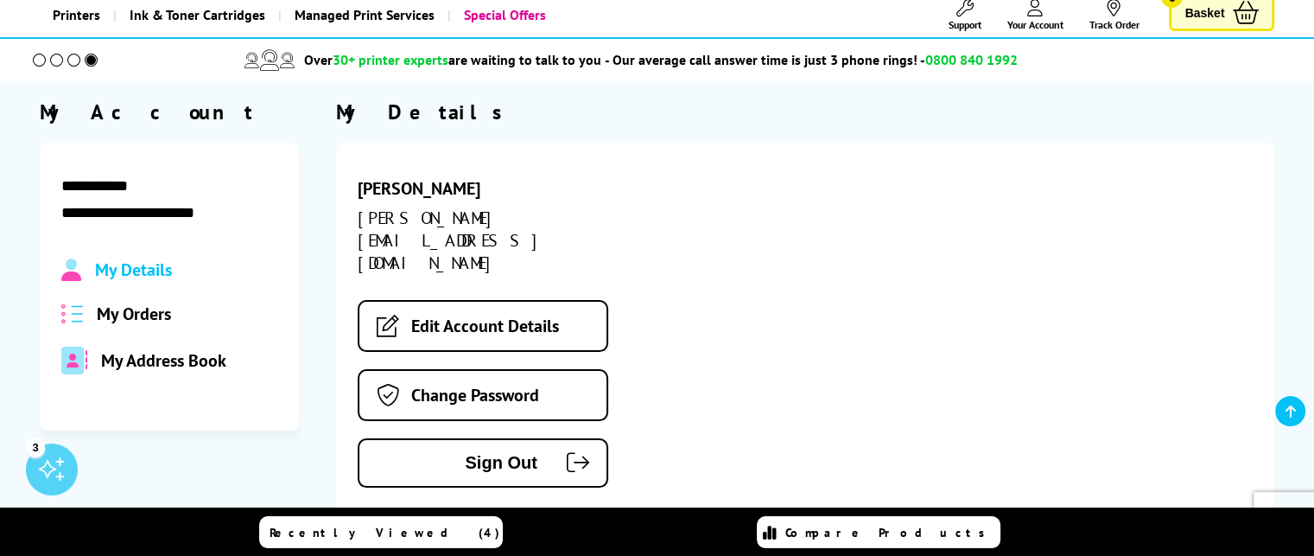
scroll to position [107, 0]
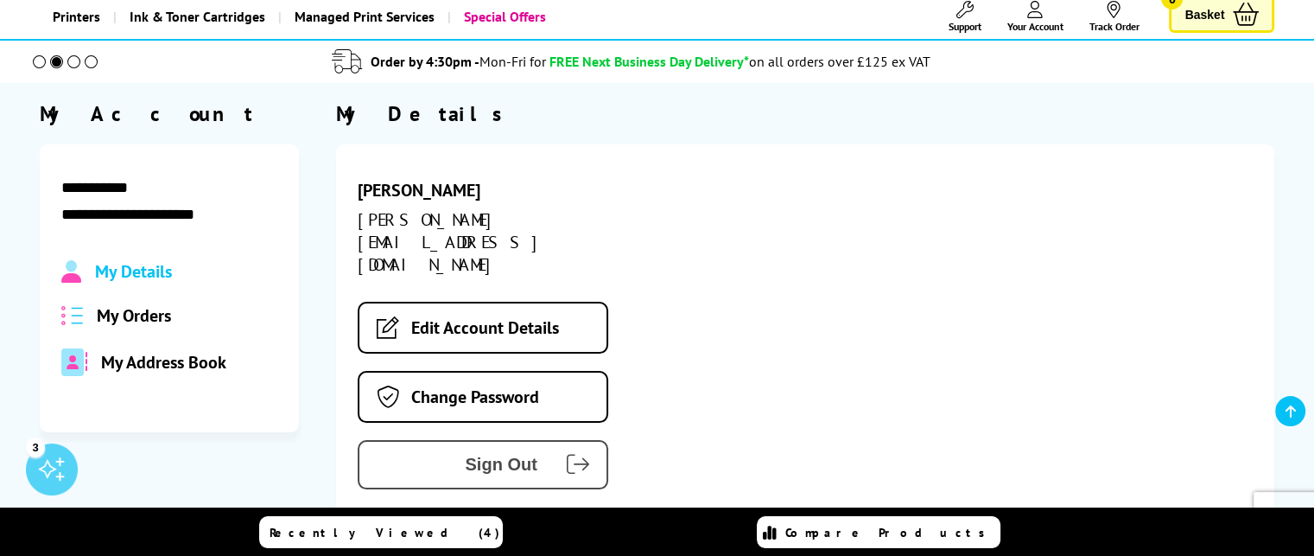
click at [581, 453] on icon "submit" at bounding box center [578, 464] width 22 height 22
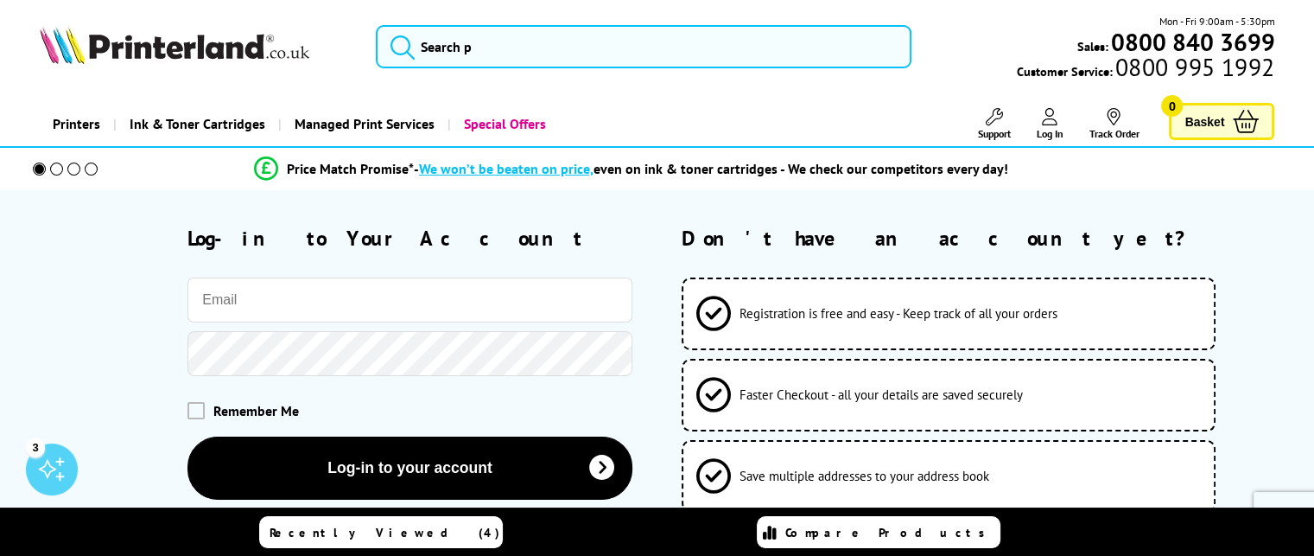
type input "[PERSON_NAME][EMAIL_ADDRESS][DOMAIN_NAME]"
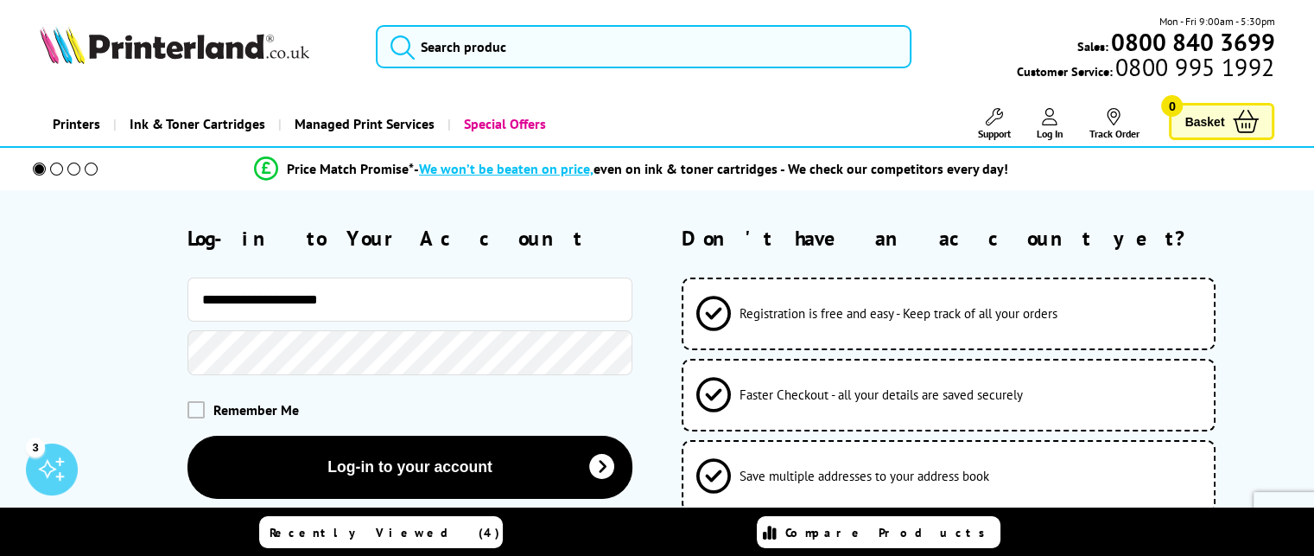
click at [581, 416] on div "Remember Me" at bounding box center [410, 409] width 445 height 17
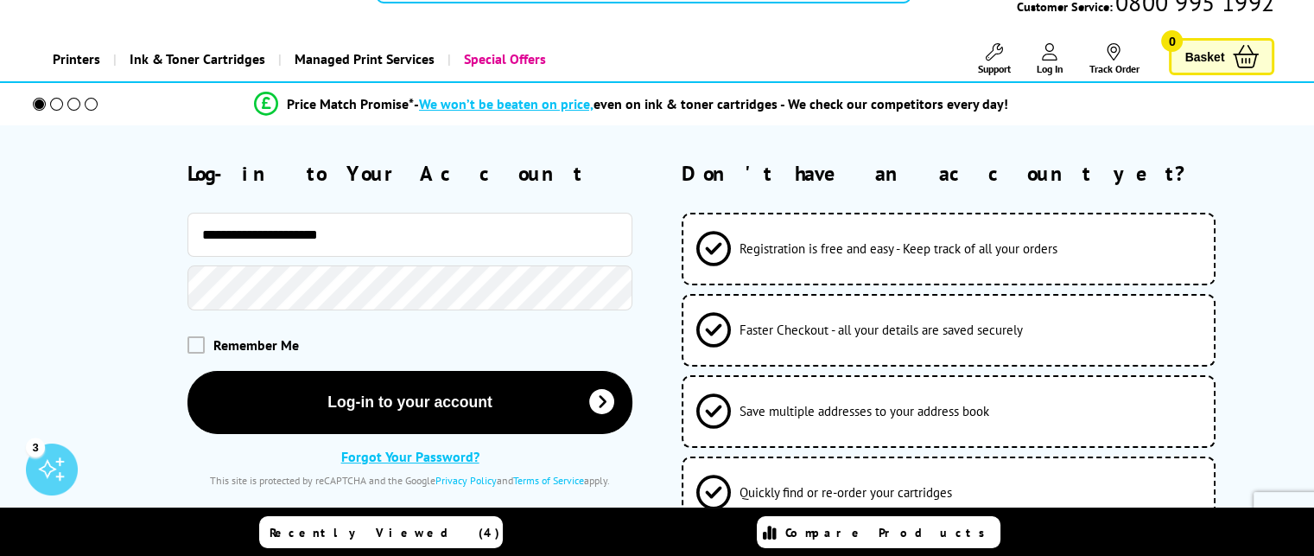
scroll to position [52, 0]
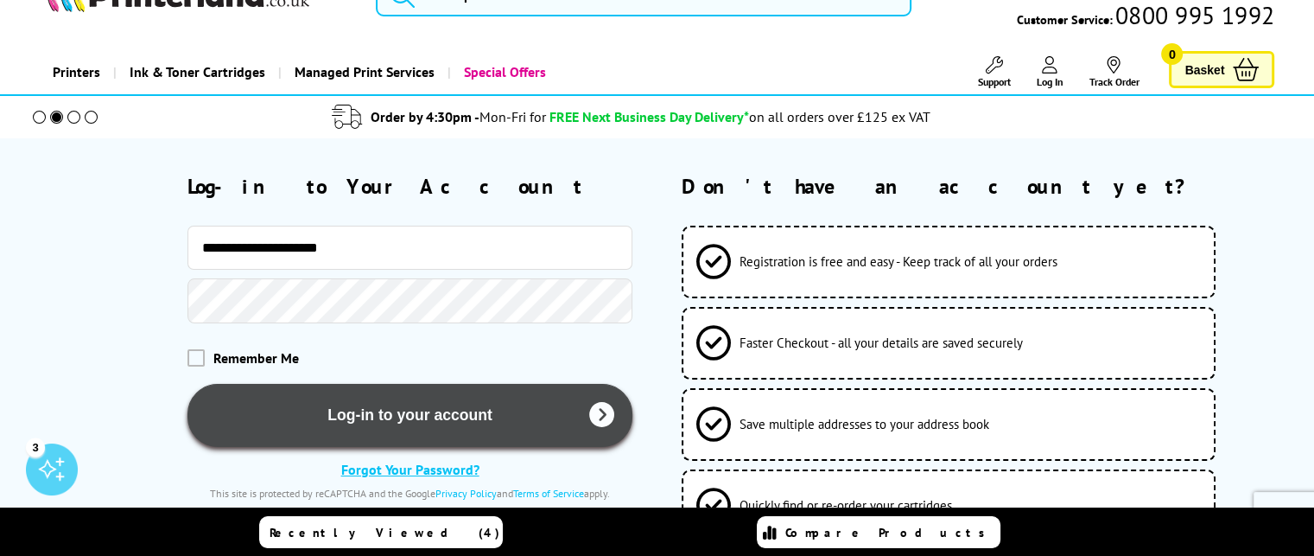
click at [602, 412] on icon "submit" at bounding box center [601, 415] width 25 height 25
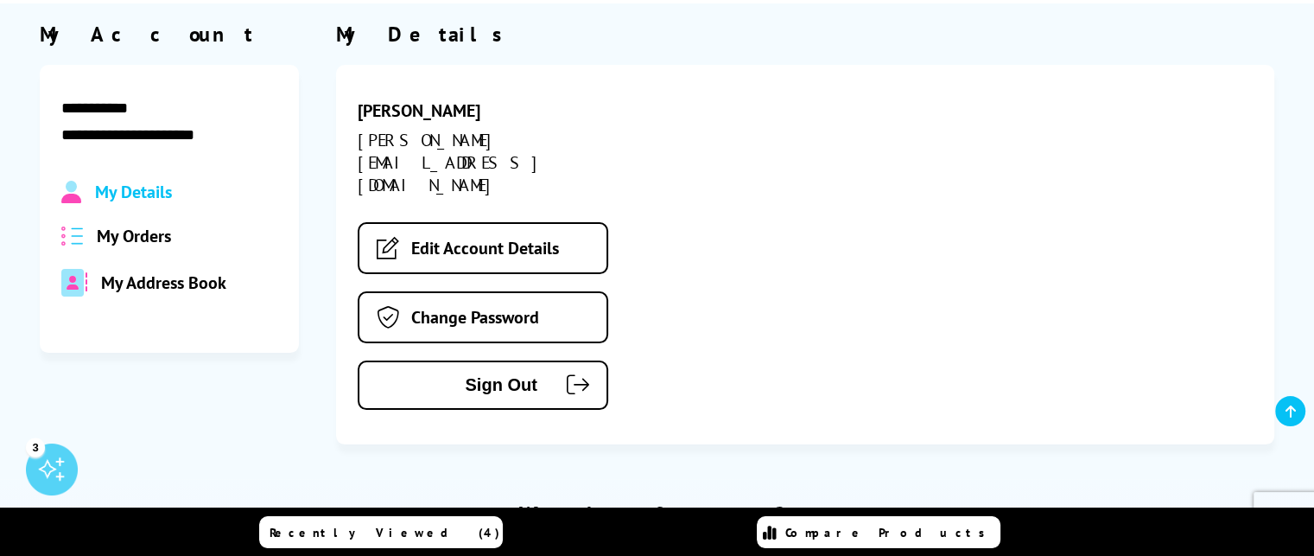
scroll to position [205, 0]
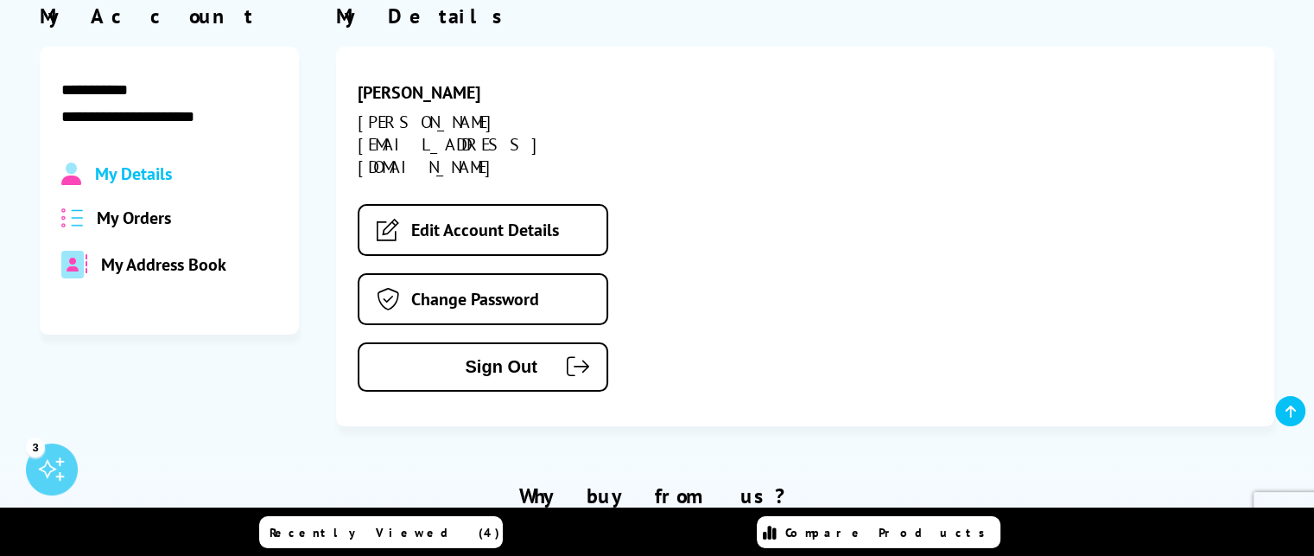
click at [116, 268] on span "My Address Book" at bounding box center [163, 264] width 125 height 22
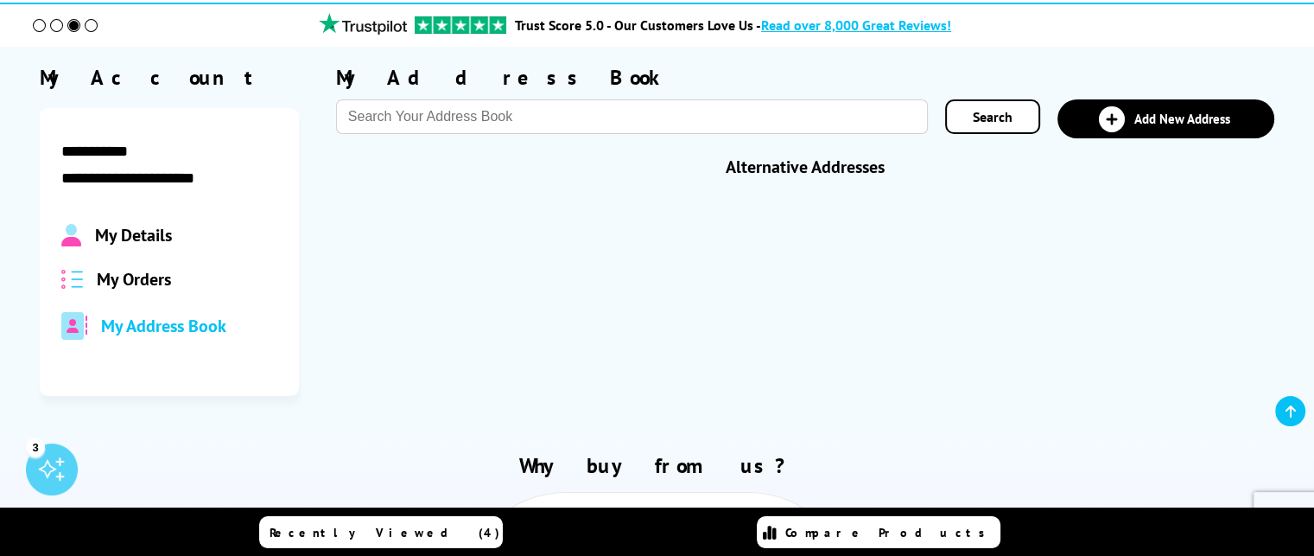
scroll to position [0, 0]
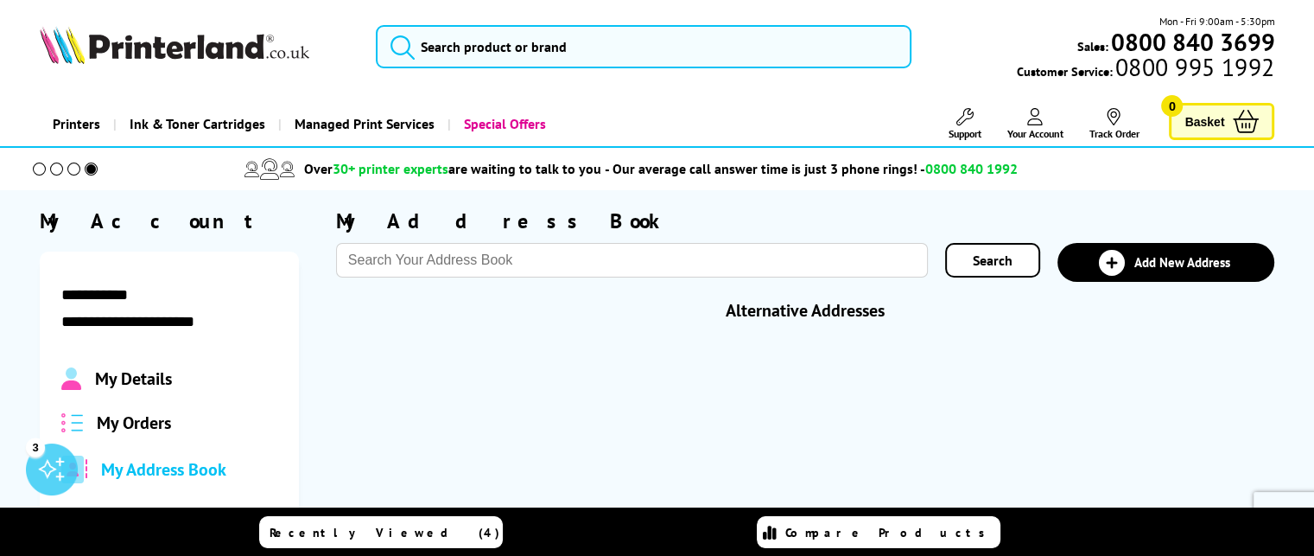
click at [106, 422] on span "My Orders" at bounding box center [134, 422] width 74 height 22
